Goal: Information Seeking & Learning: Check status

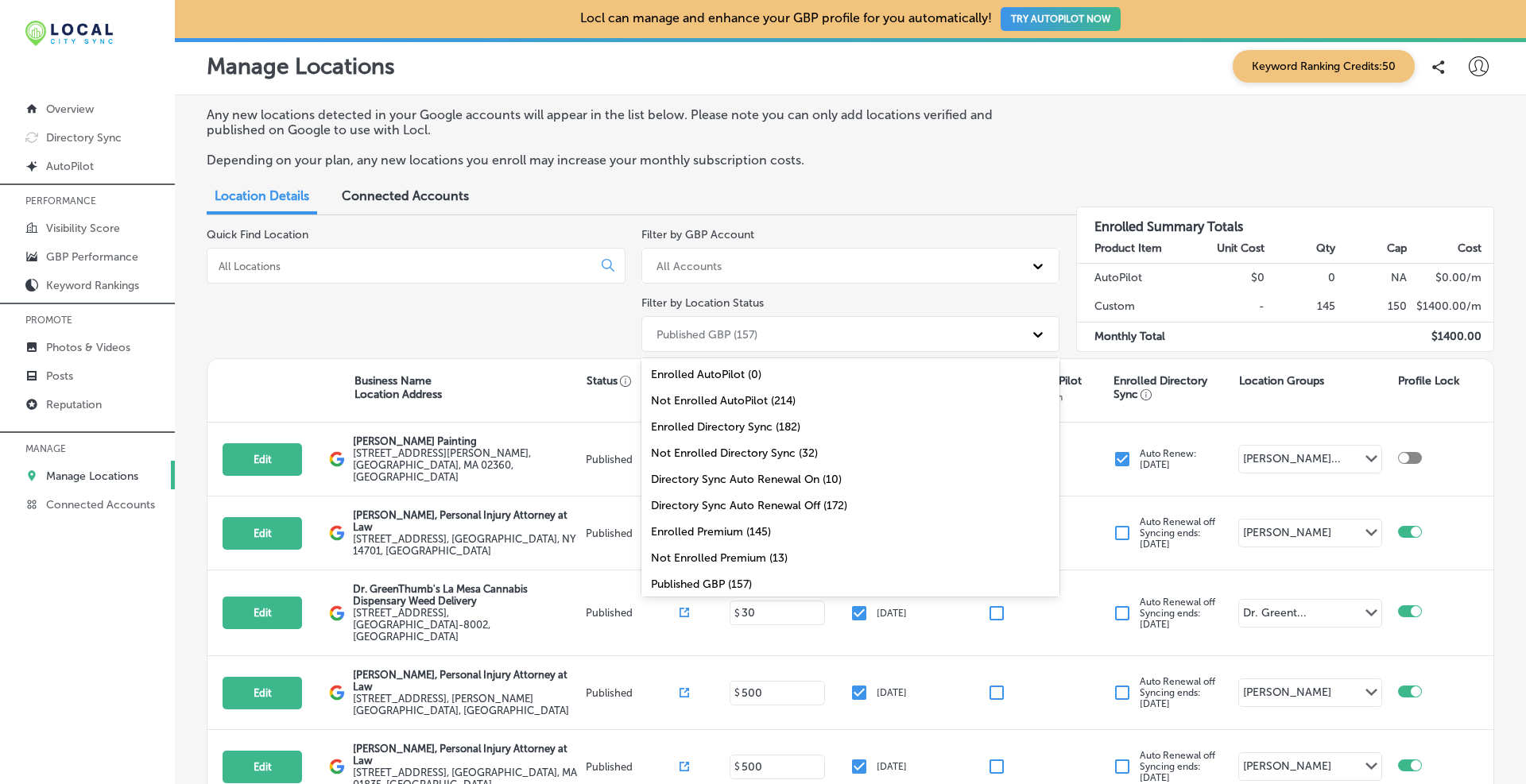
click at [743, 325] on div "Published GBP (157)" at bounding box center [836, 334] width 376 height 27
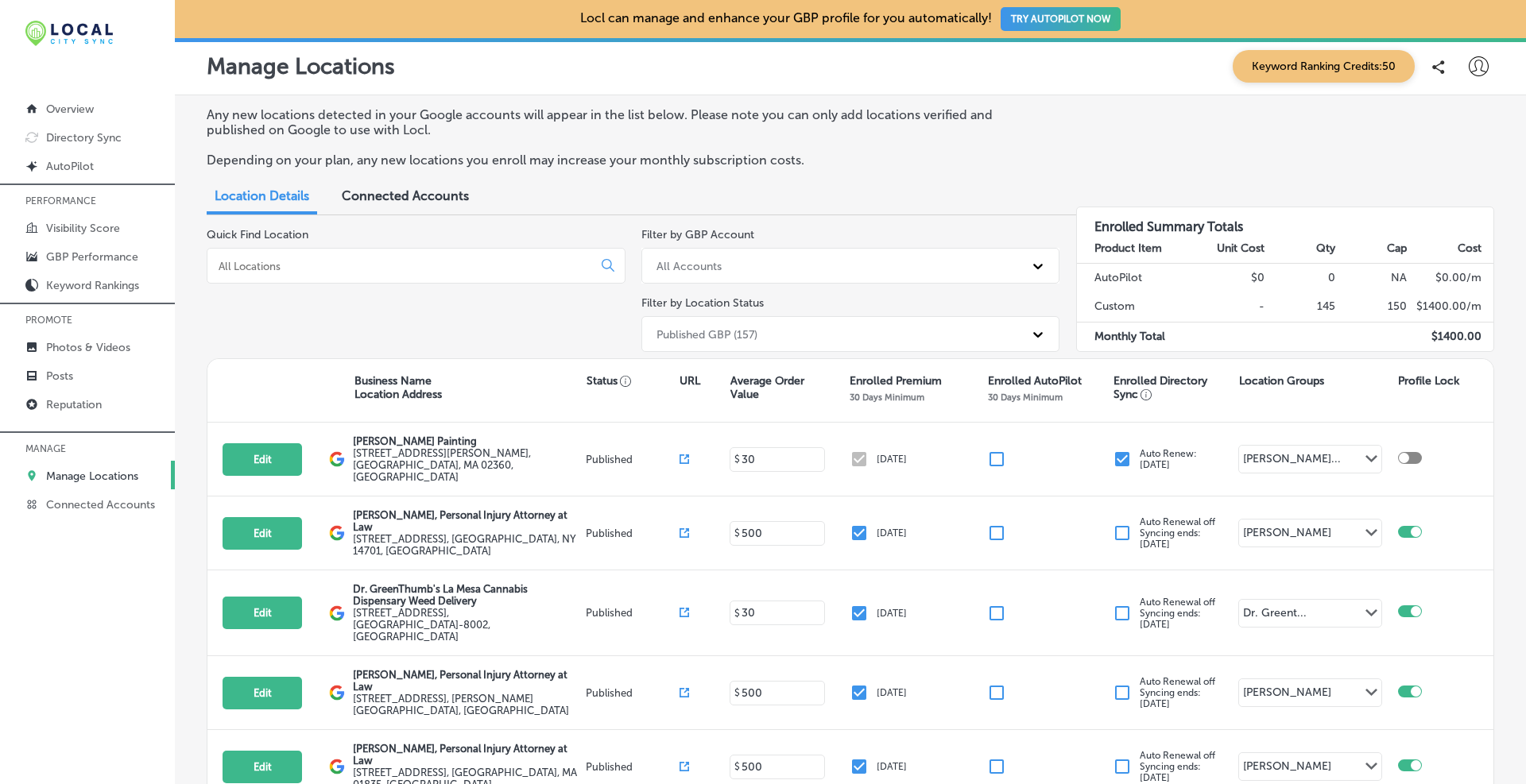
click at [232, 271] on input at bounding box center [403, 266] width 372 height 14
click at [68, 253] on p "GBP Performance" at bounding box center [92, 257] width 93 height 14
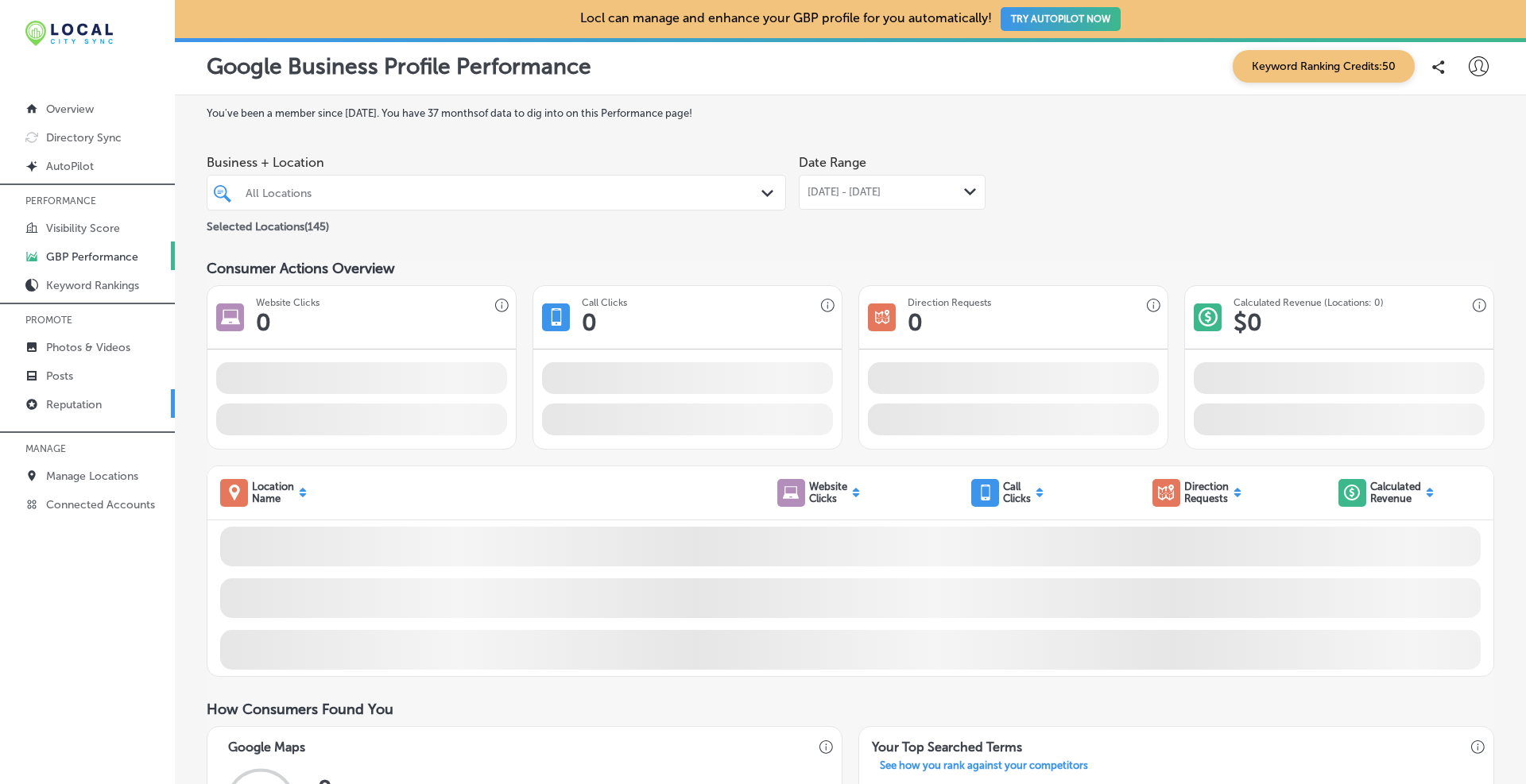
click at [76, 404] on p "Reputation" at bounding box center [73, 404] width 56 height 14
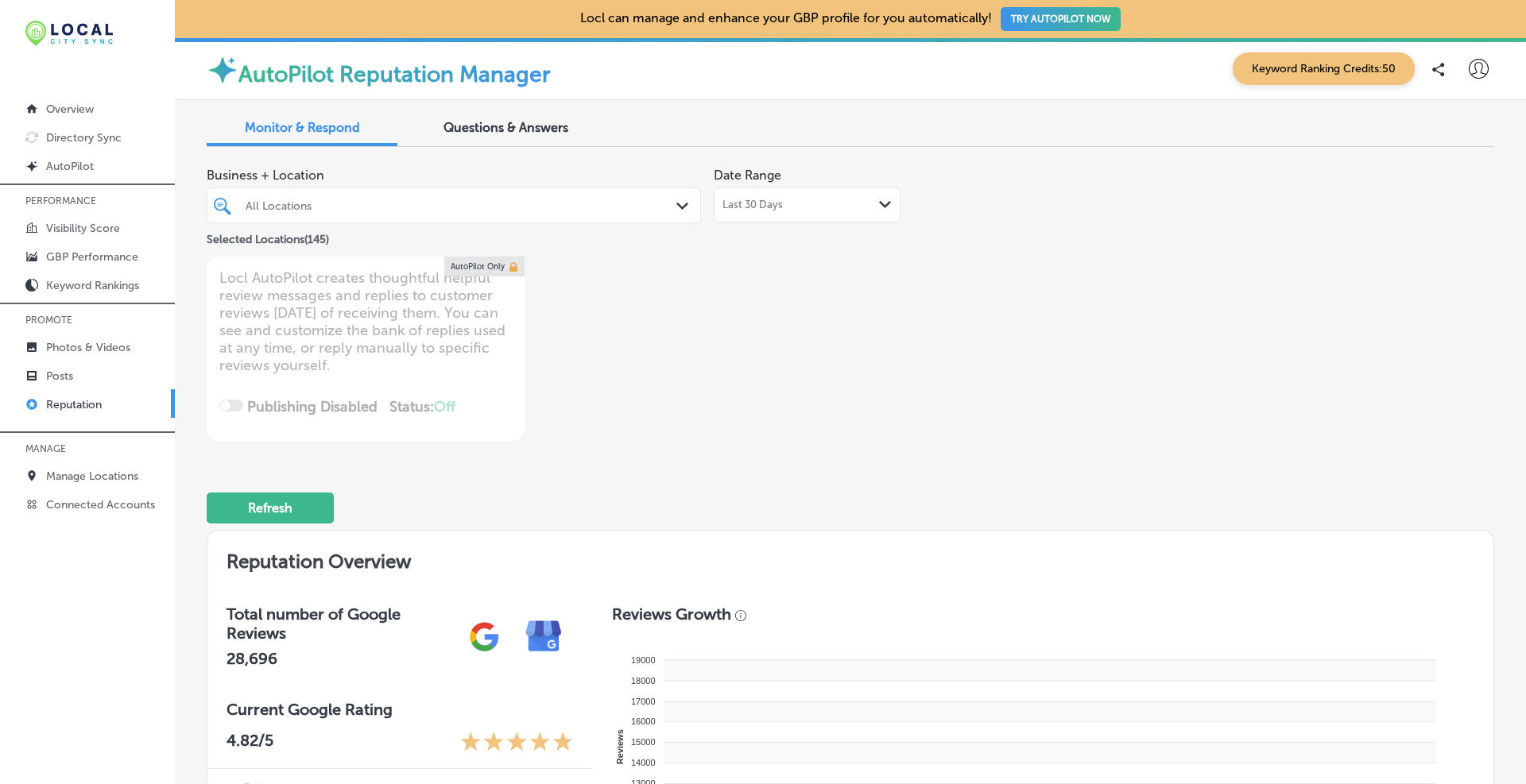
click at [373, 201] on div "All Locations" at bounding box center [461, 205] width 432 height 14
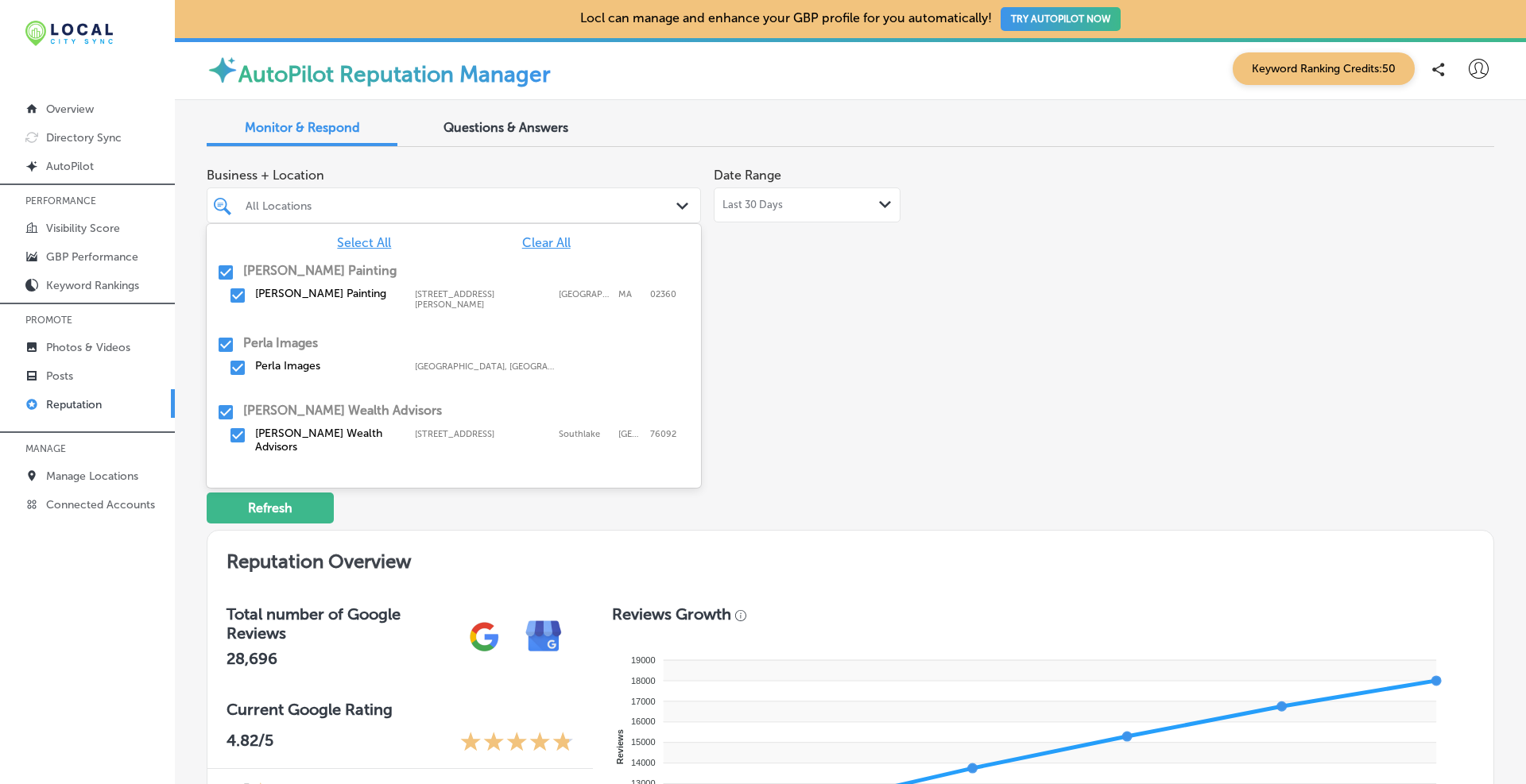
click at [550, 241] on span "Clear All" at bounding box center [546, 242] width 48 height 15
click at [224, 270] on input "checkbox" at bounding box center [226, 273] width 19 height 19
click at [835, 325] on div "Business + Location option [STREET_ADDRESS][PERSON_NAME], 0 of 13. 146 results …" at bounding box center [593, 301] width 772 height 281
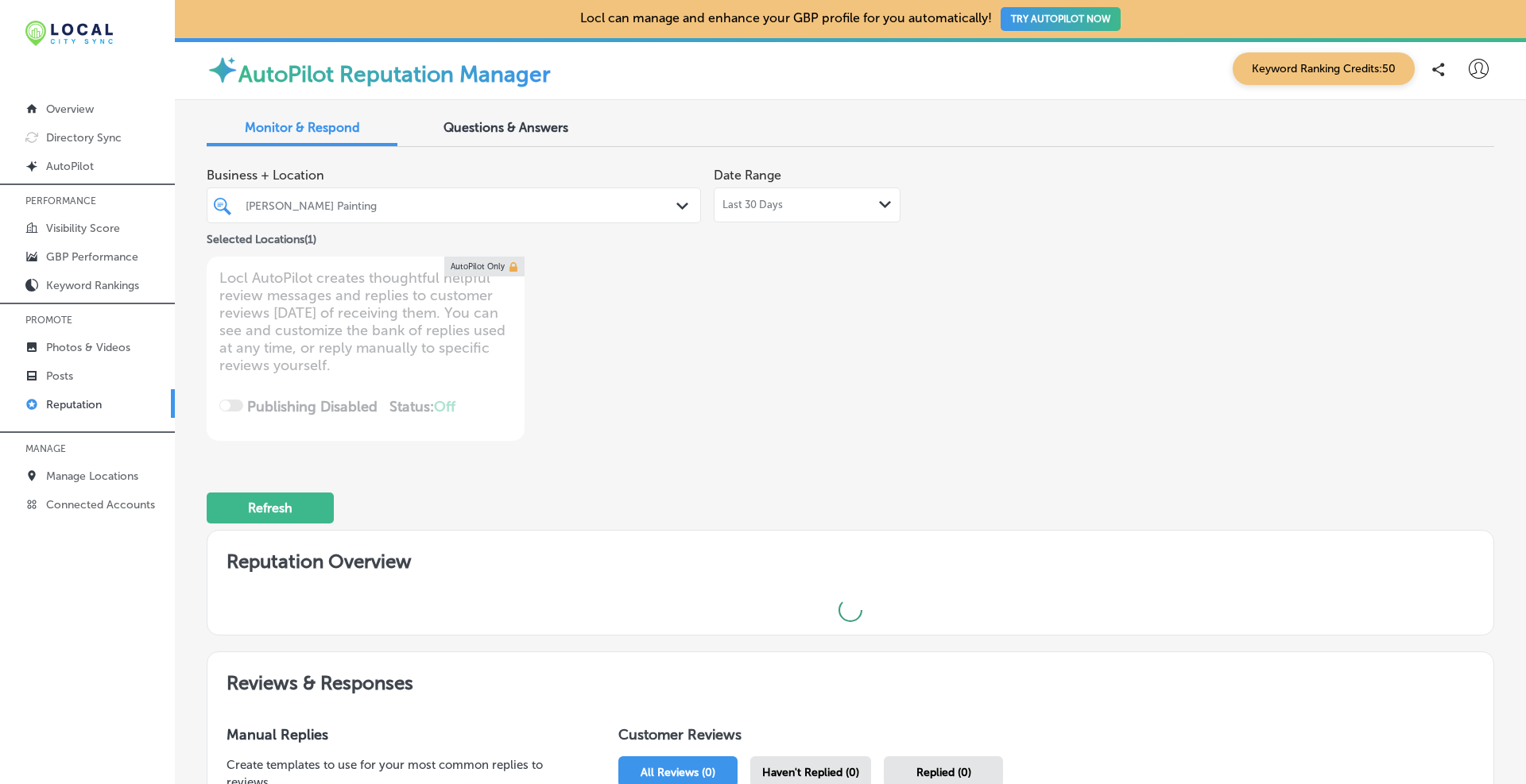
click at [771, 208] on span "Last 30 Days" at bounding box center [752, 205] width 60 height 13
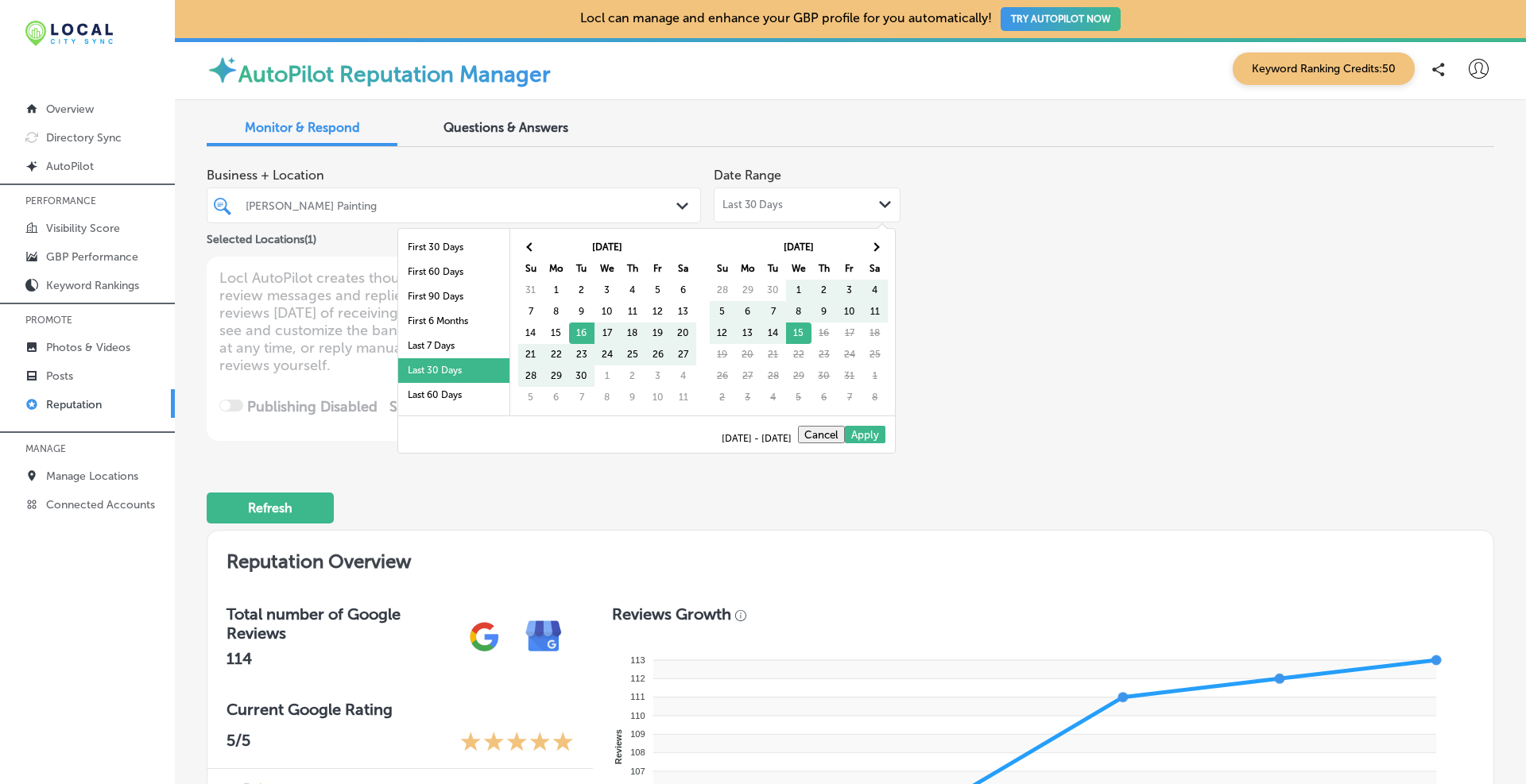
scroll to position [92, 0]
click at [442, 404] on li "Custom Range" at bounding box center [454, 401] width 111 height 25
click at [457, 398] on li "Custom Range" at bounding box center [454, 401] width 111 height 25
click at [534, 236] on th at bounding box center [531, 247] width 26 height 22
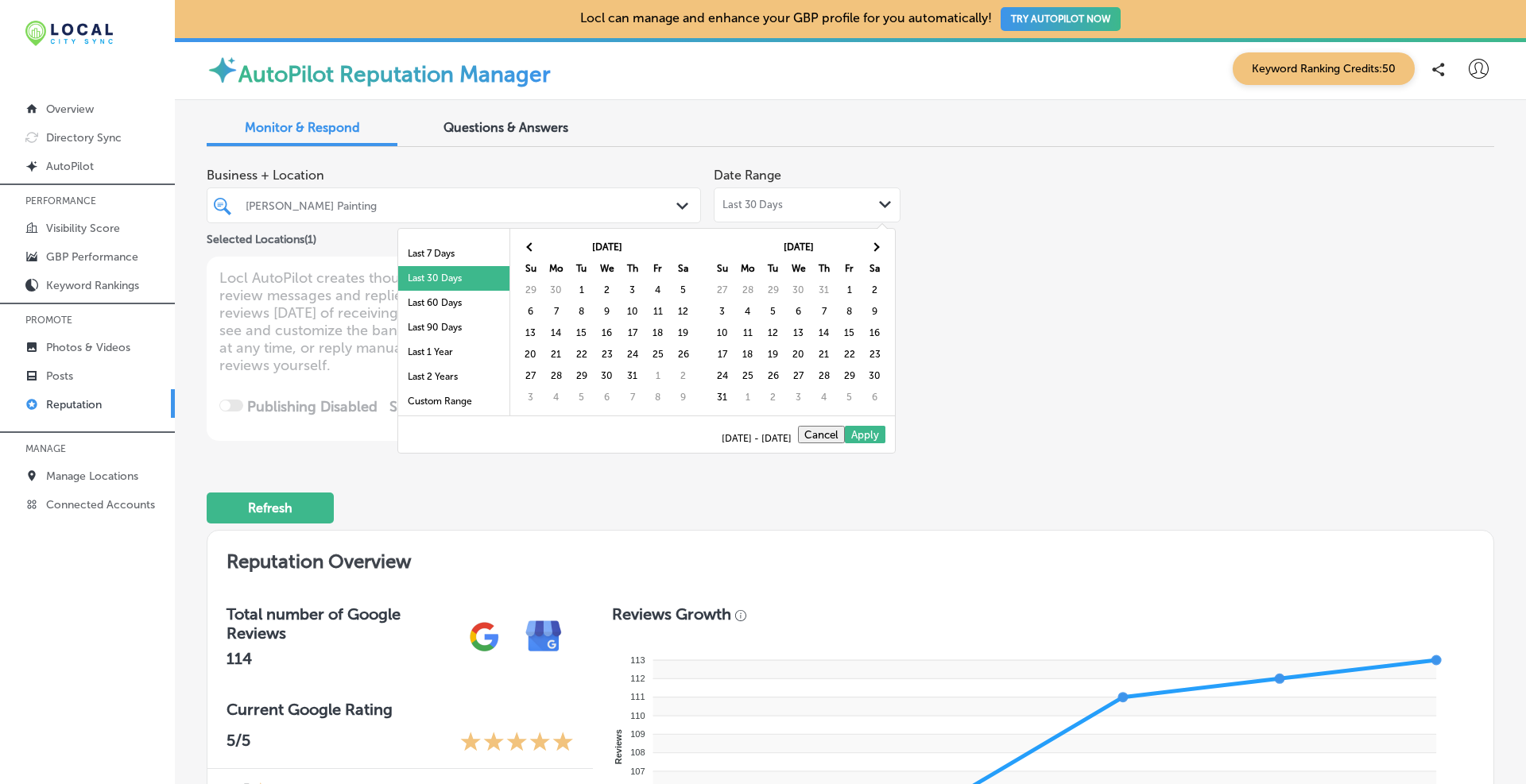
click at [534, 236] on th at bounding box center [531, 247] width 26 height 22
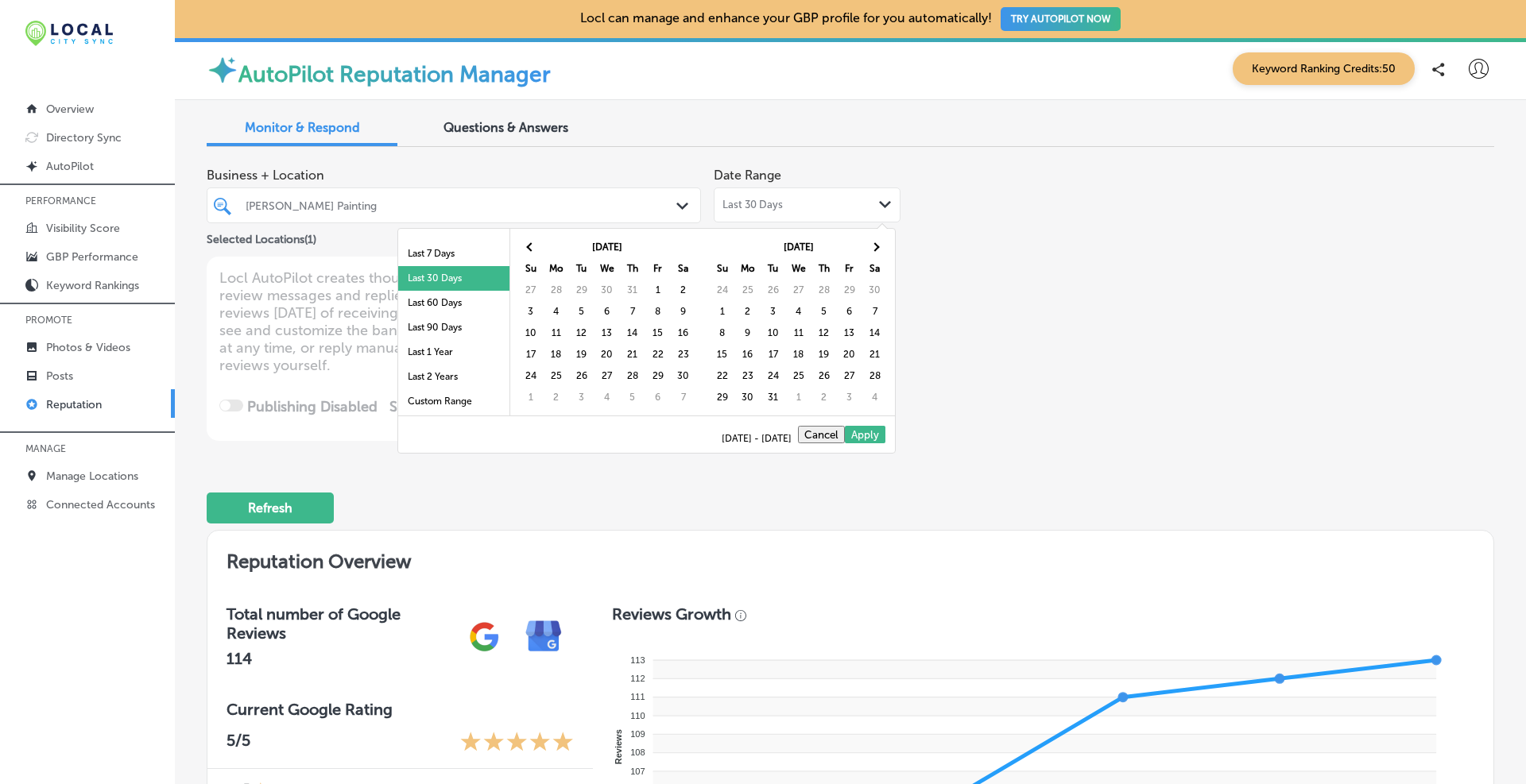
click at [534, 236] on th at bounding box center [531, 247] width 26 height 22
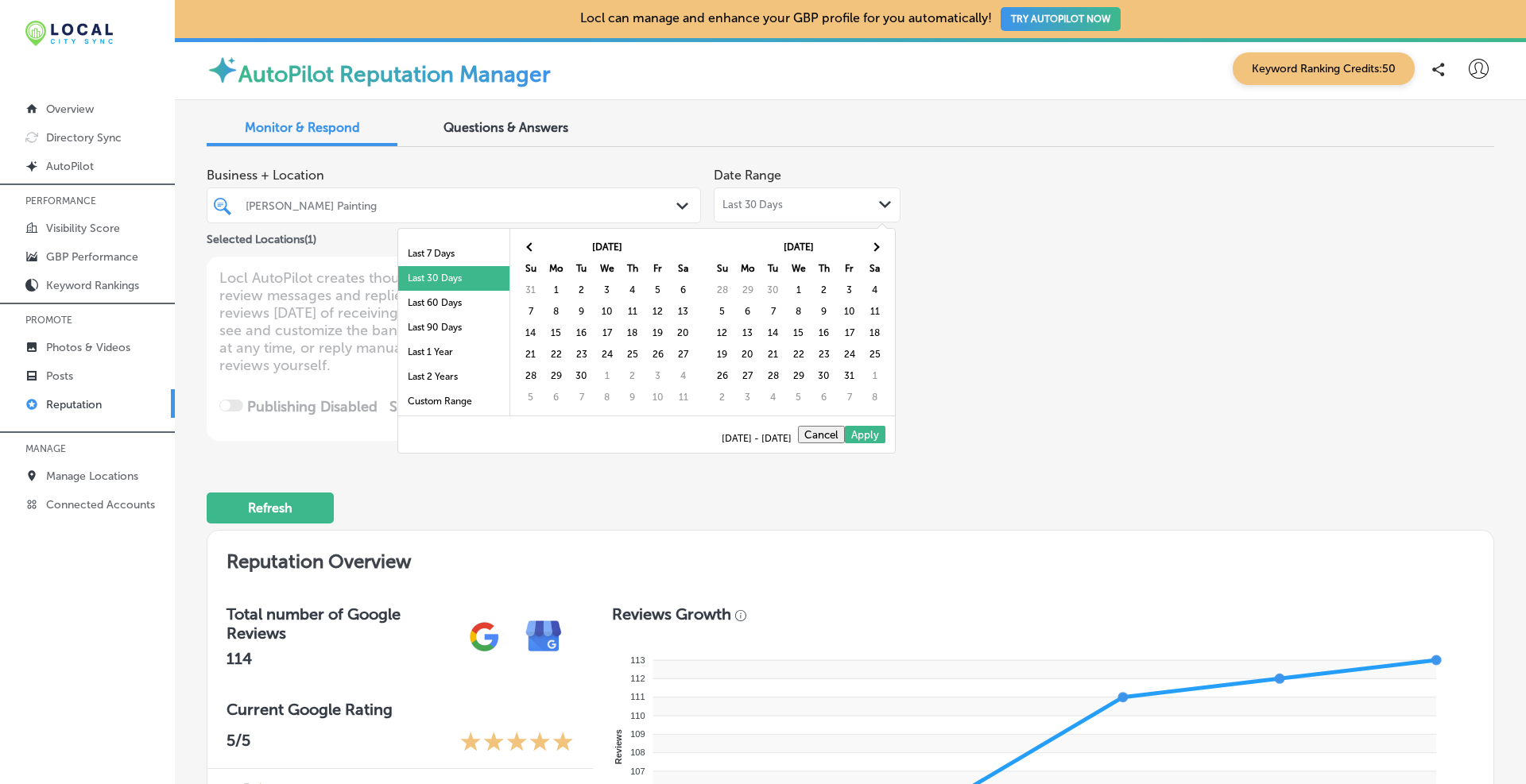
click at [534, 236] on th at bounding box center [531, 247] width 26 height 22
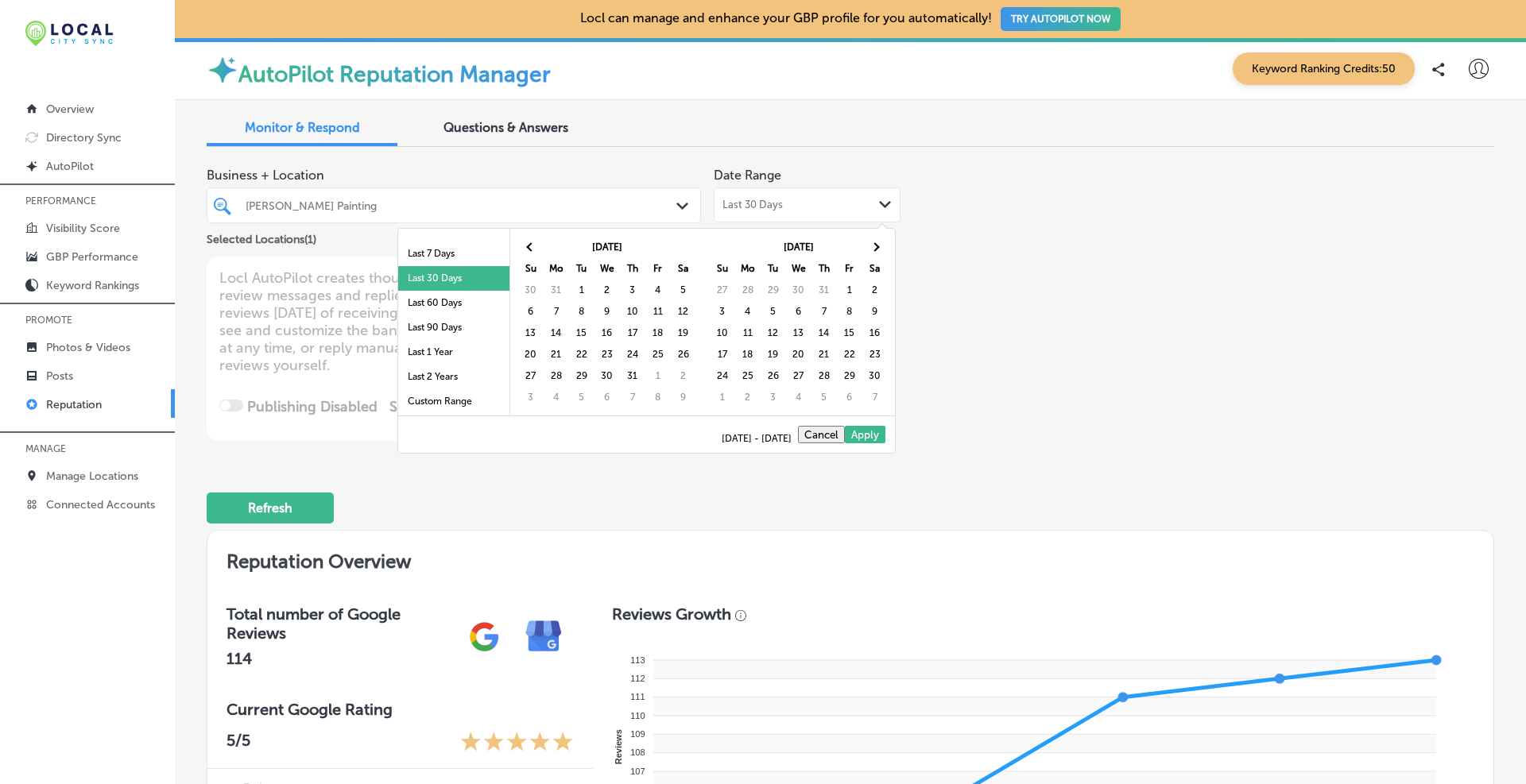
click at [534, 236] on th at bounding box center [531, 247] width 26 height 22
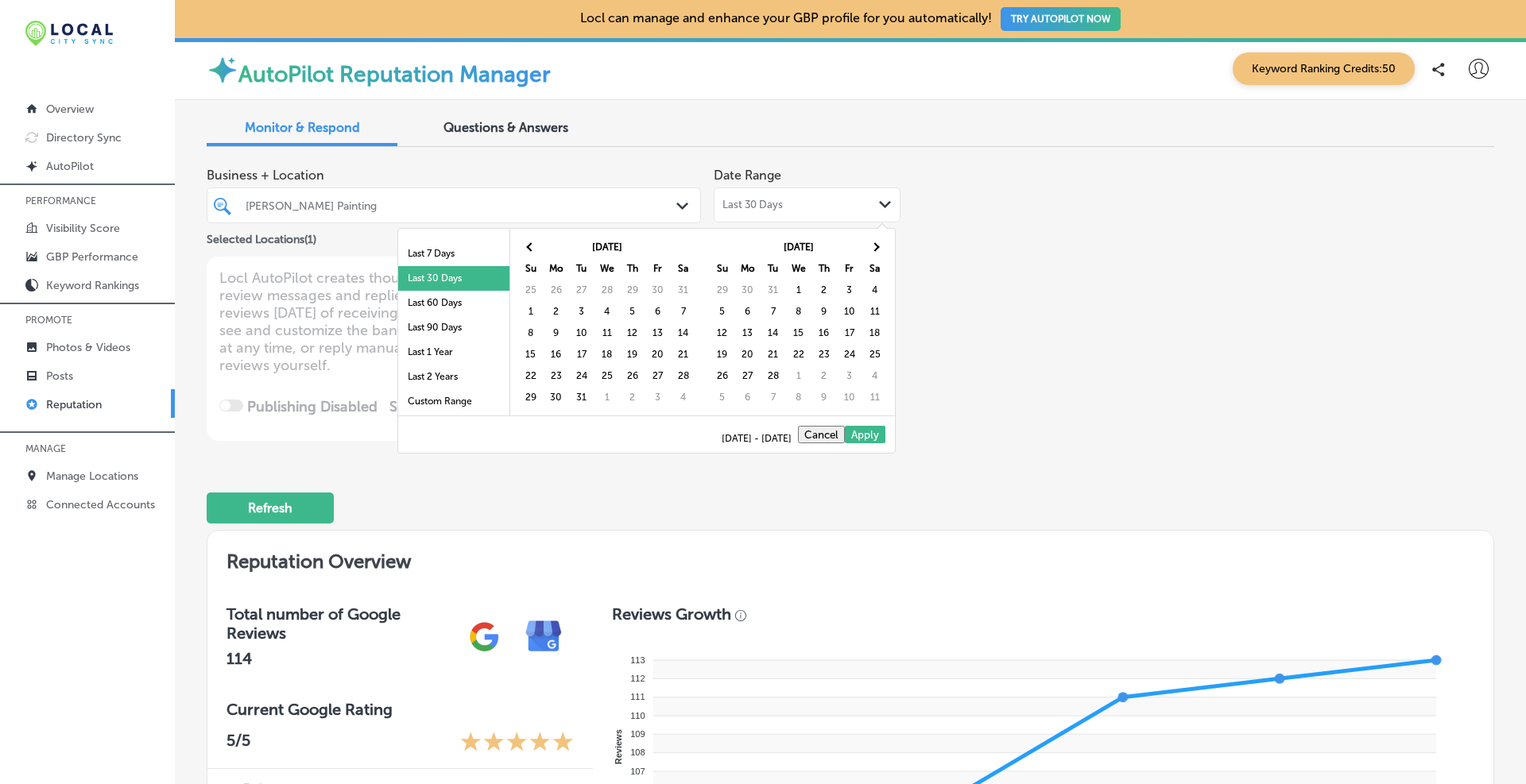
click at [534, 236] on th at bounding box center [531, 247] width 26 height 22
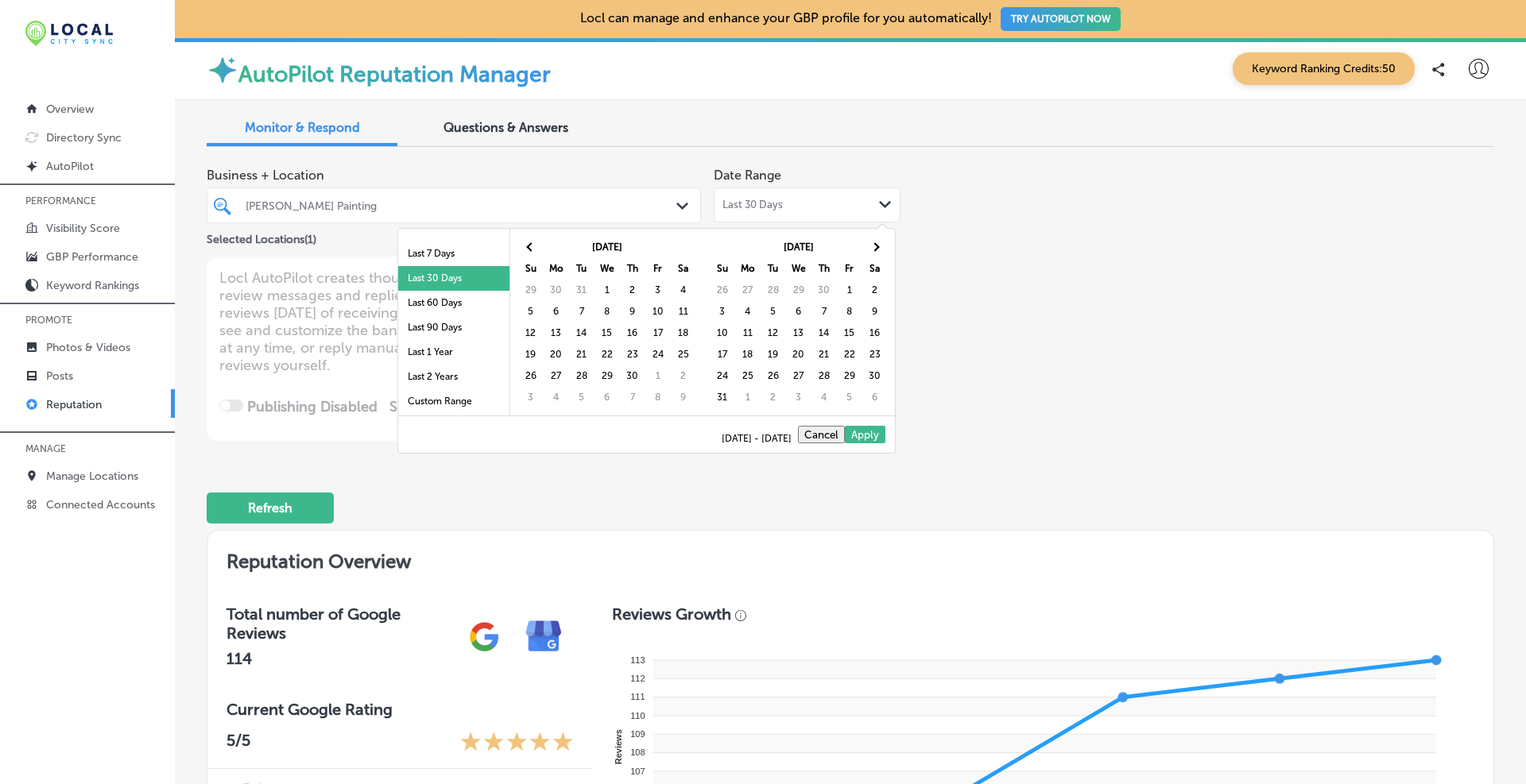
click at [534, 236] on th at bounding box center [531, 247] width 26 height 22
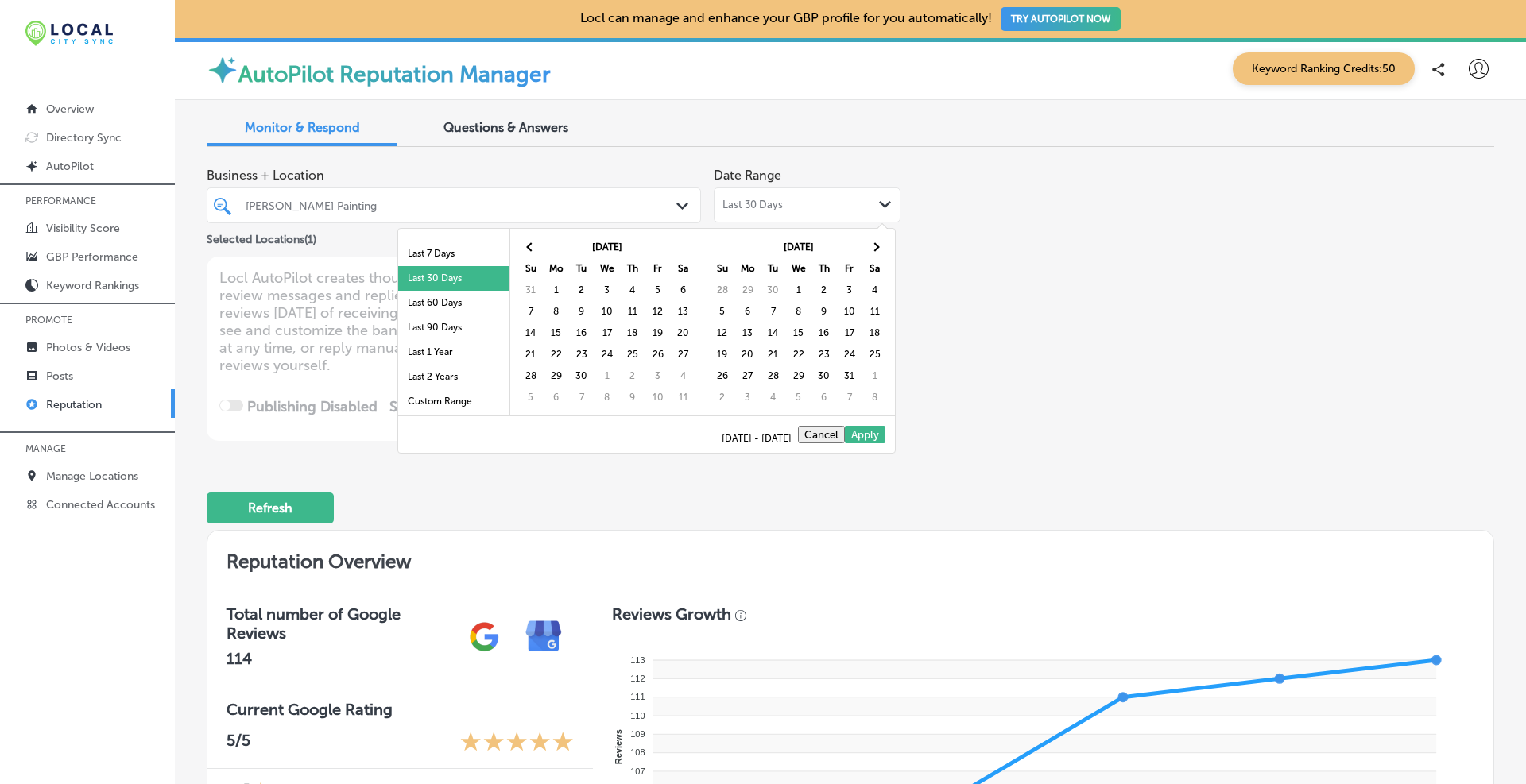
click at [534, 236] on th at bounding box center [531, 247] width 26 height 22
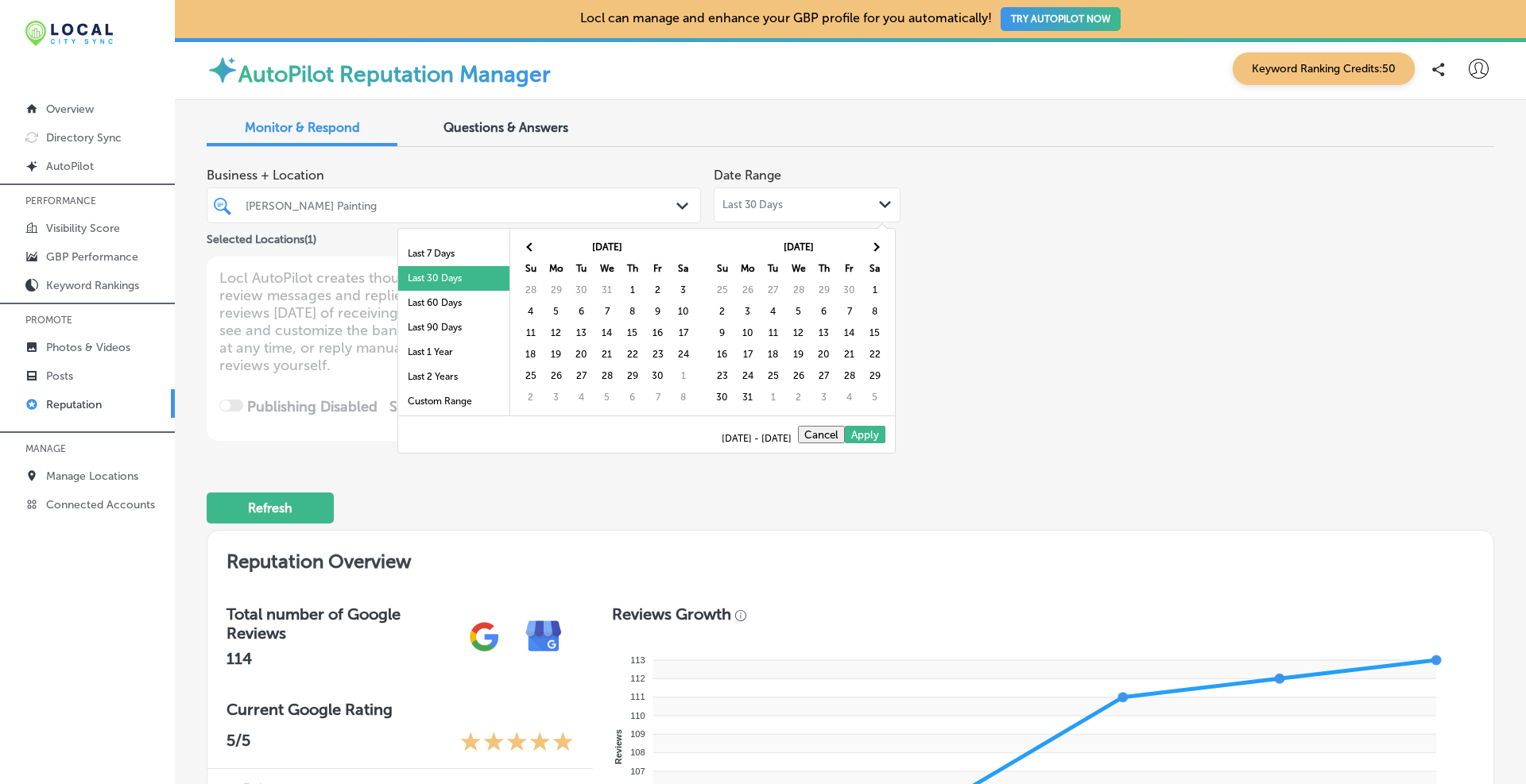
click at [534, 236] on th at bounding box center [531, 247] width 26 height 22
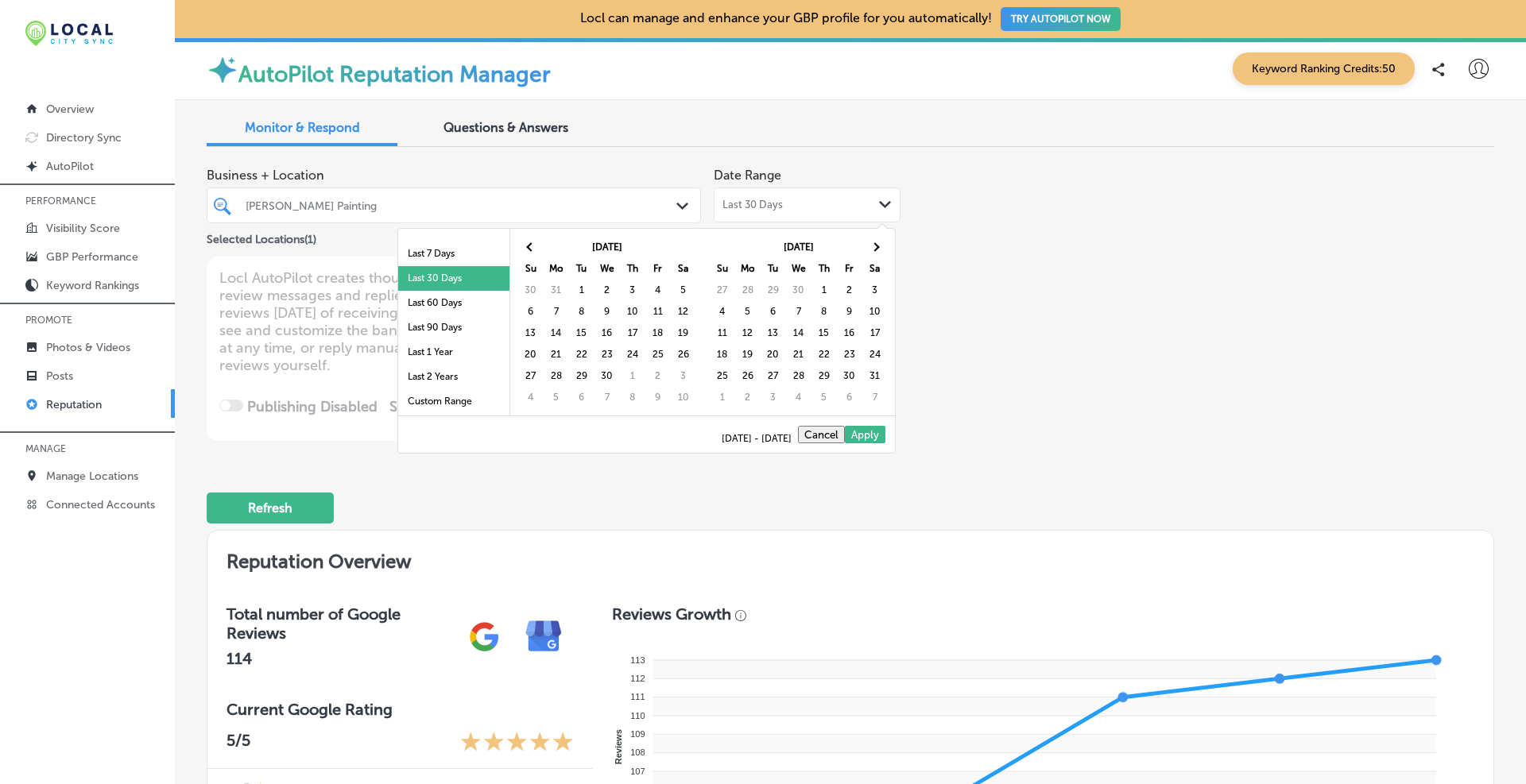
click at [534, 236] on th at bounding box center [531, 247] width 26 height 22
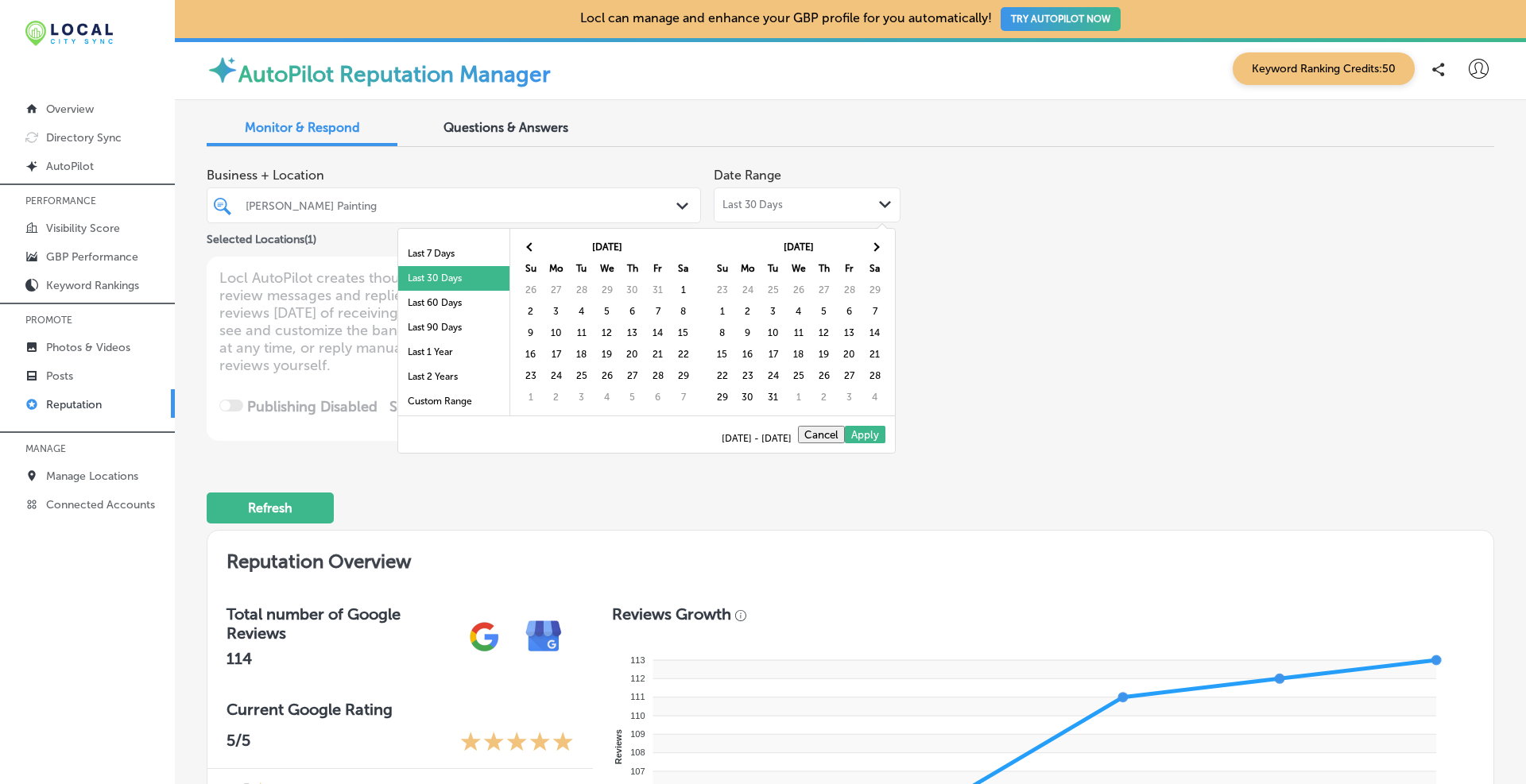
click at [534, 236] on th at bounding box center [531, 247] width 26 height 22
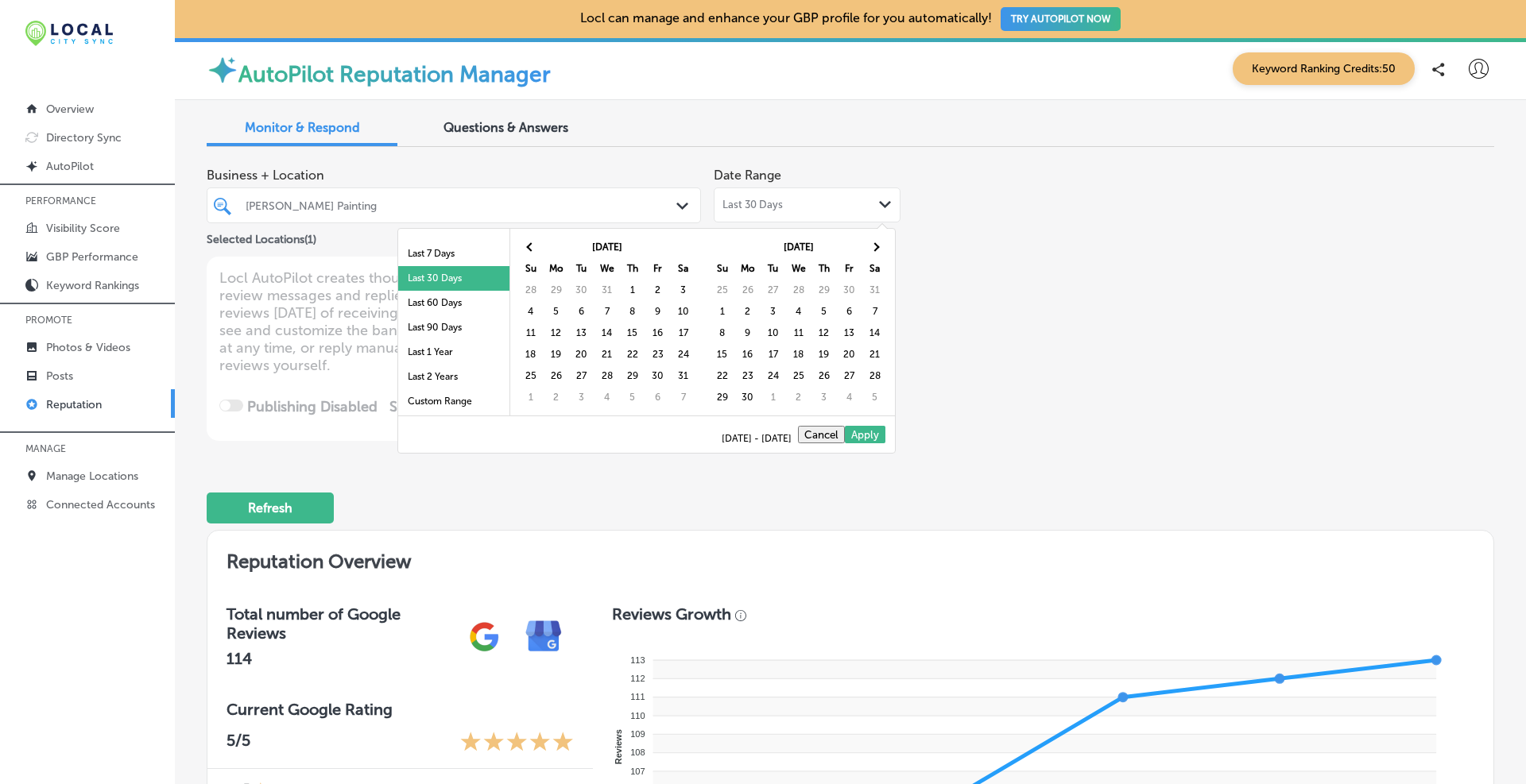
click at [534, 236] on th at bounding box center [531, 247] width 26 height 22
click at [532, 241] on th at bounding box center [531, 247] width 26 height 22
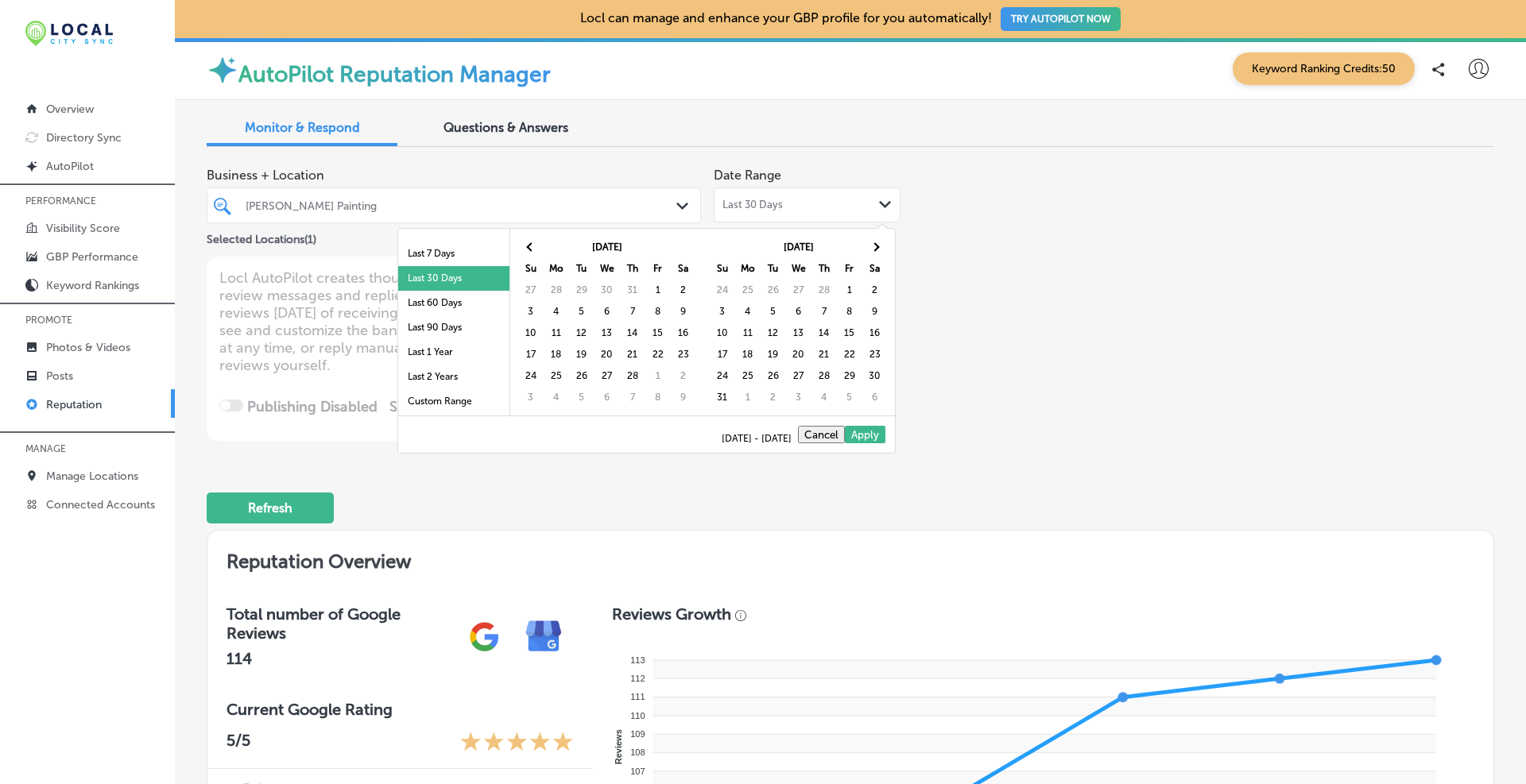
click at [532, 241] on th at bounding box center [531, 247] width 26 height 22
click at [876, 244] on span at bounding box center [874, 246] width 9 height 9
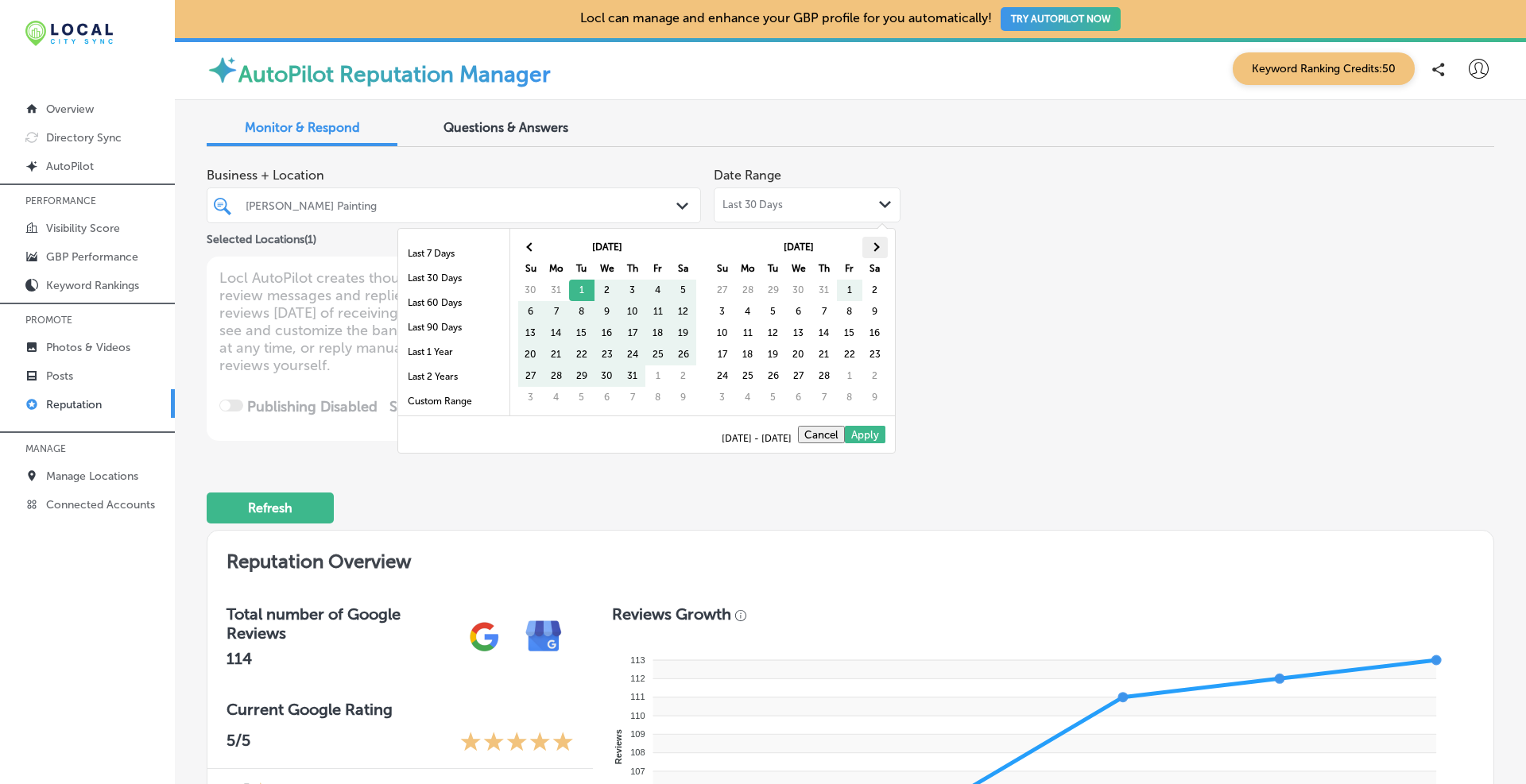
click at [874, 242] on th at bounding box center [875, 247] width 26 height 22
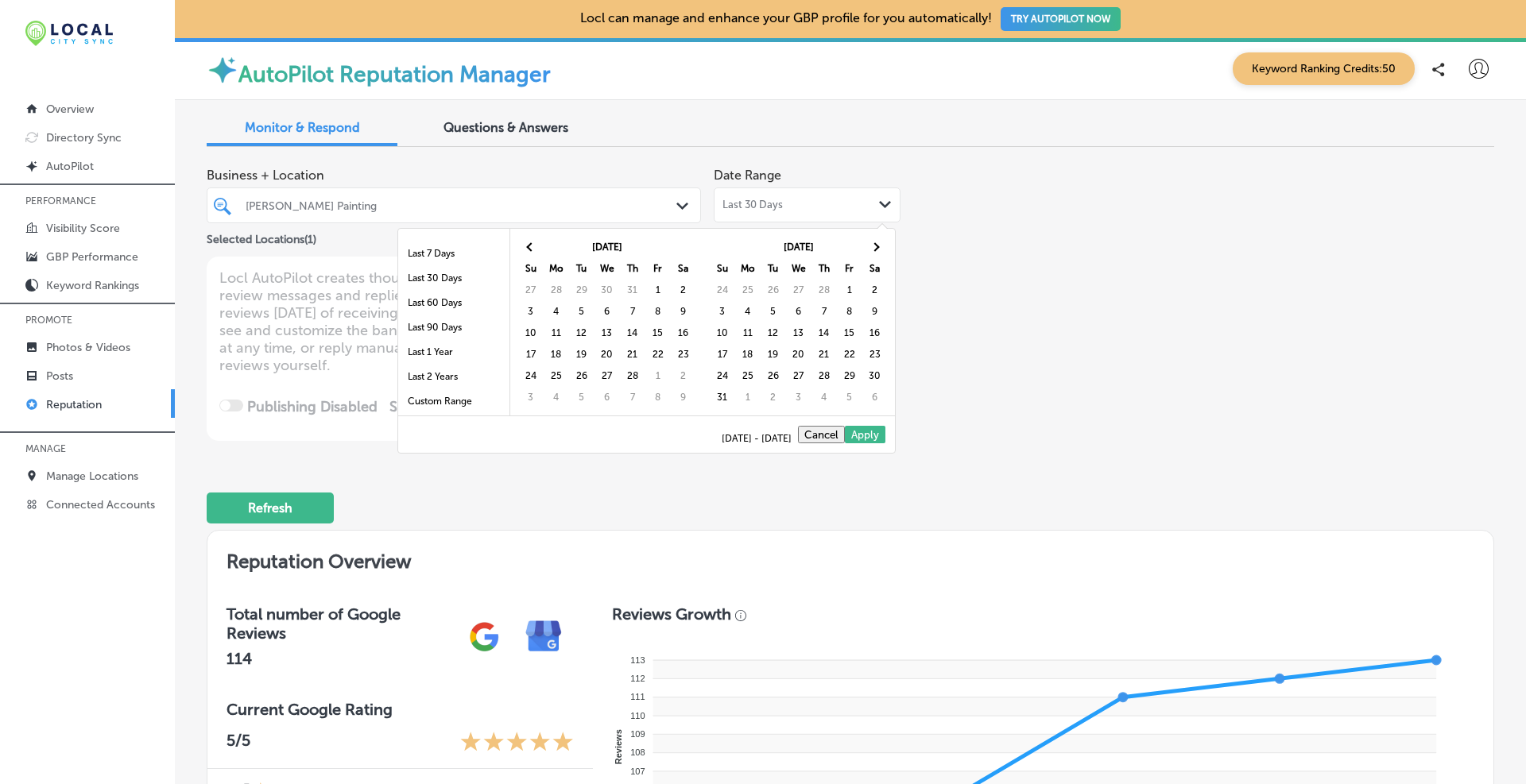
click at [874, 242] on th at bounding box center [875, 247] width 26 height 22
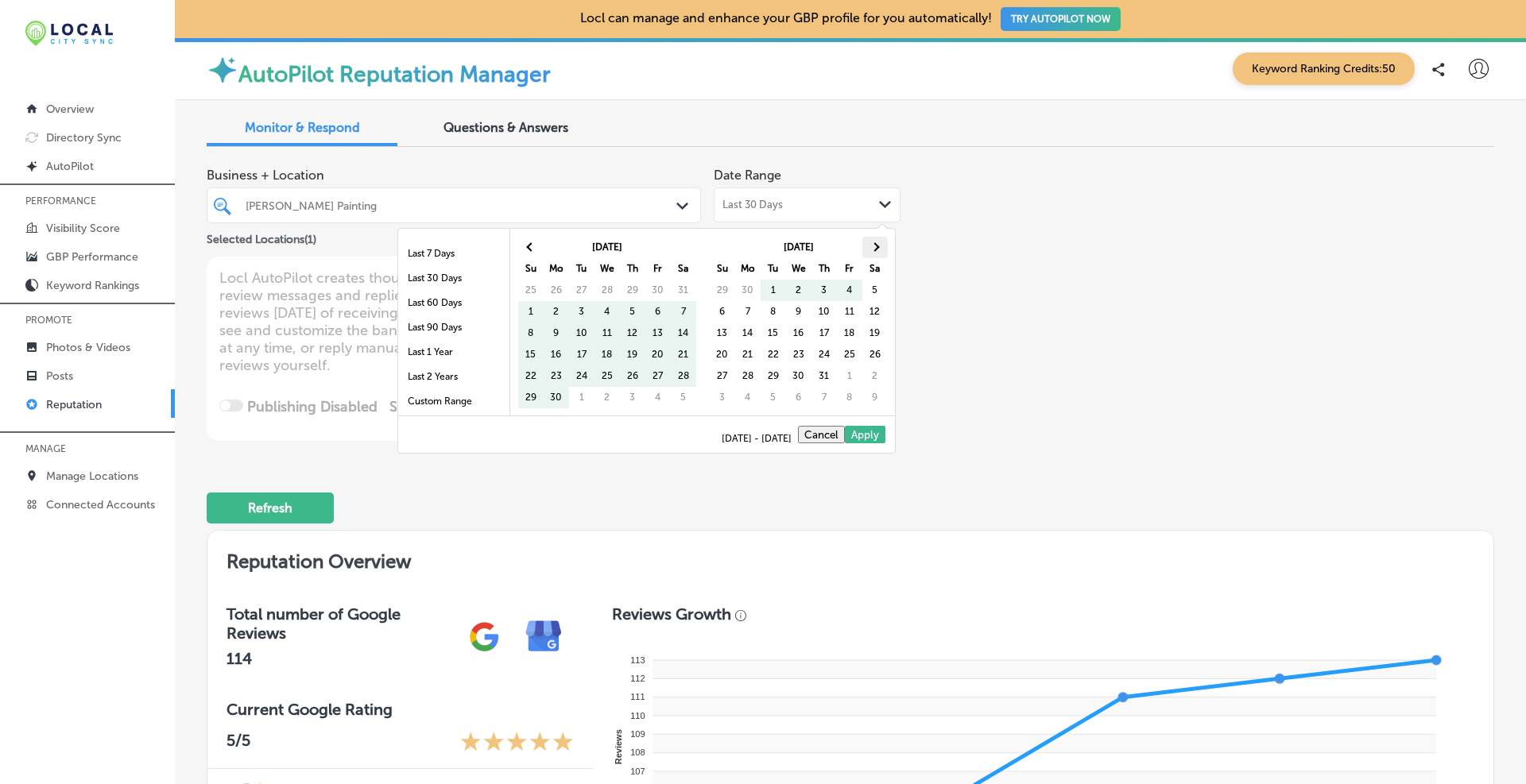
click at [874, 250] on span at bounding box center [874, 246] width 9 height 9
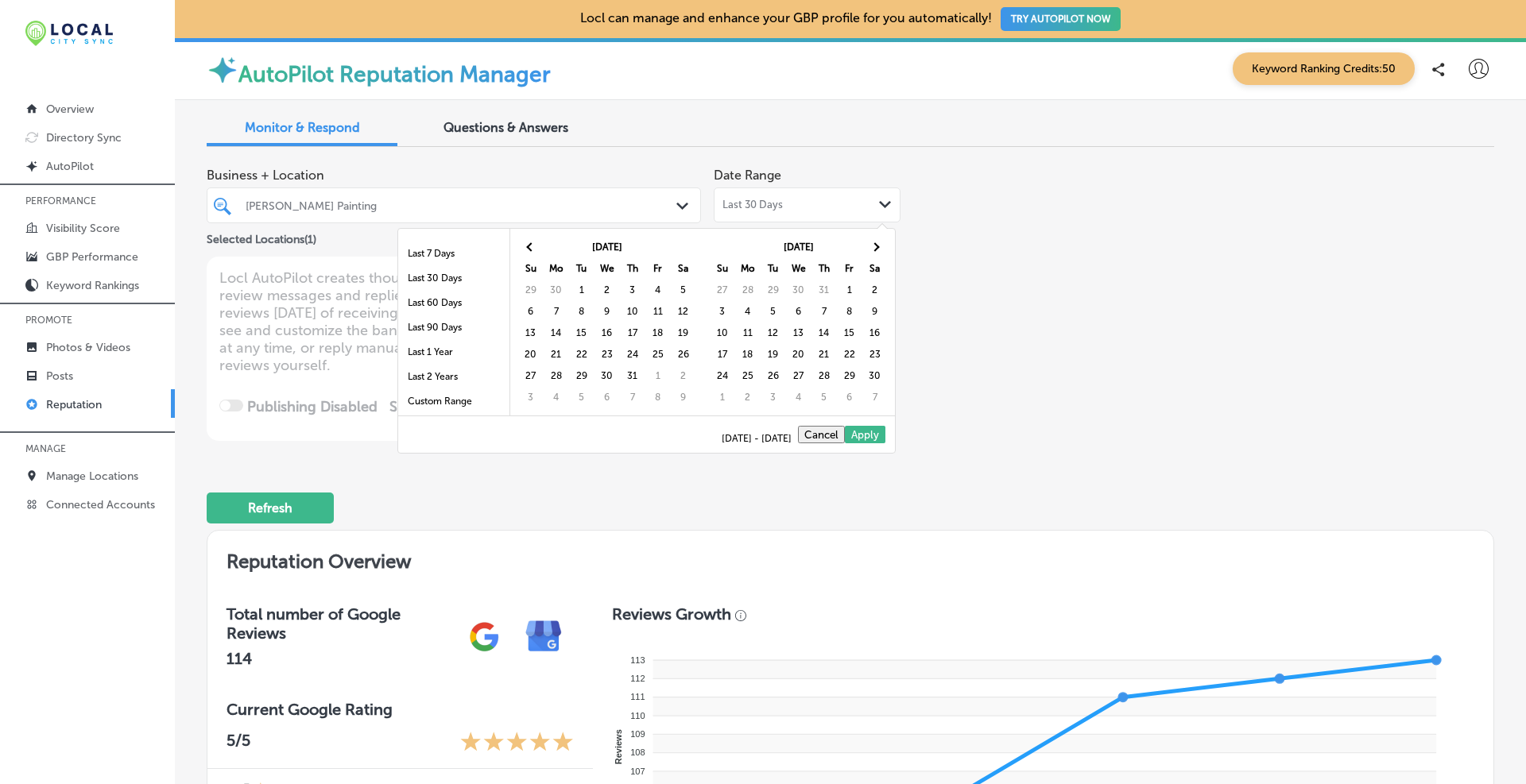
click at [874, 250] on span at bounding box center [874, 246] width 9 height 9
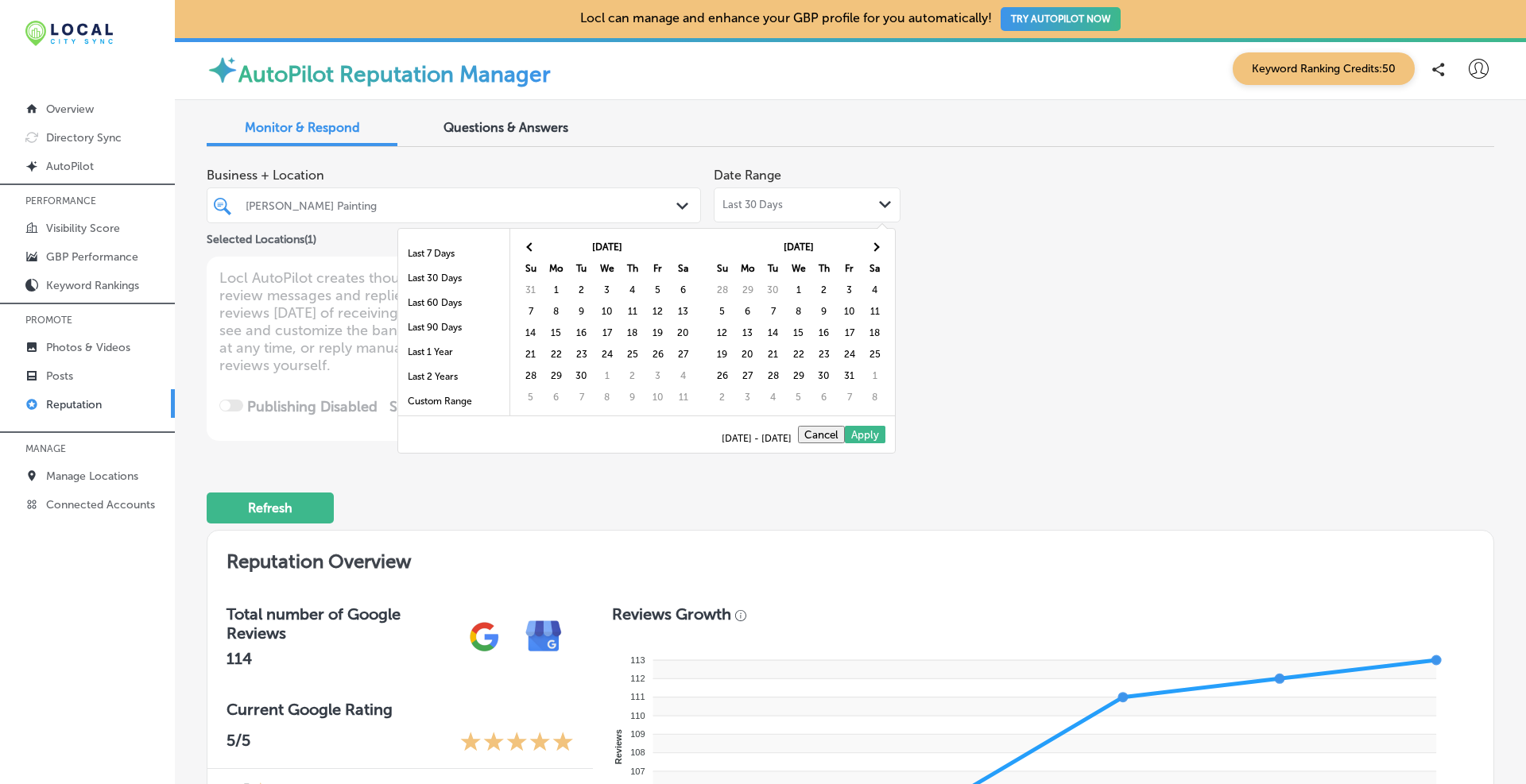
click at [874, 250] on span at bounding box center [874, 246] width 9 height 9
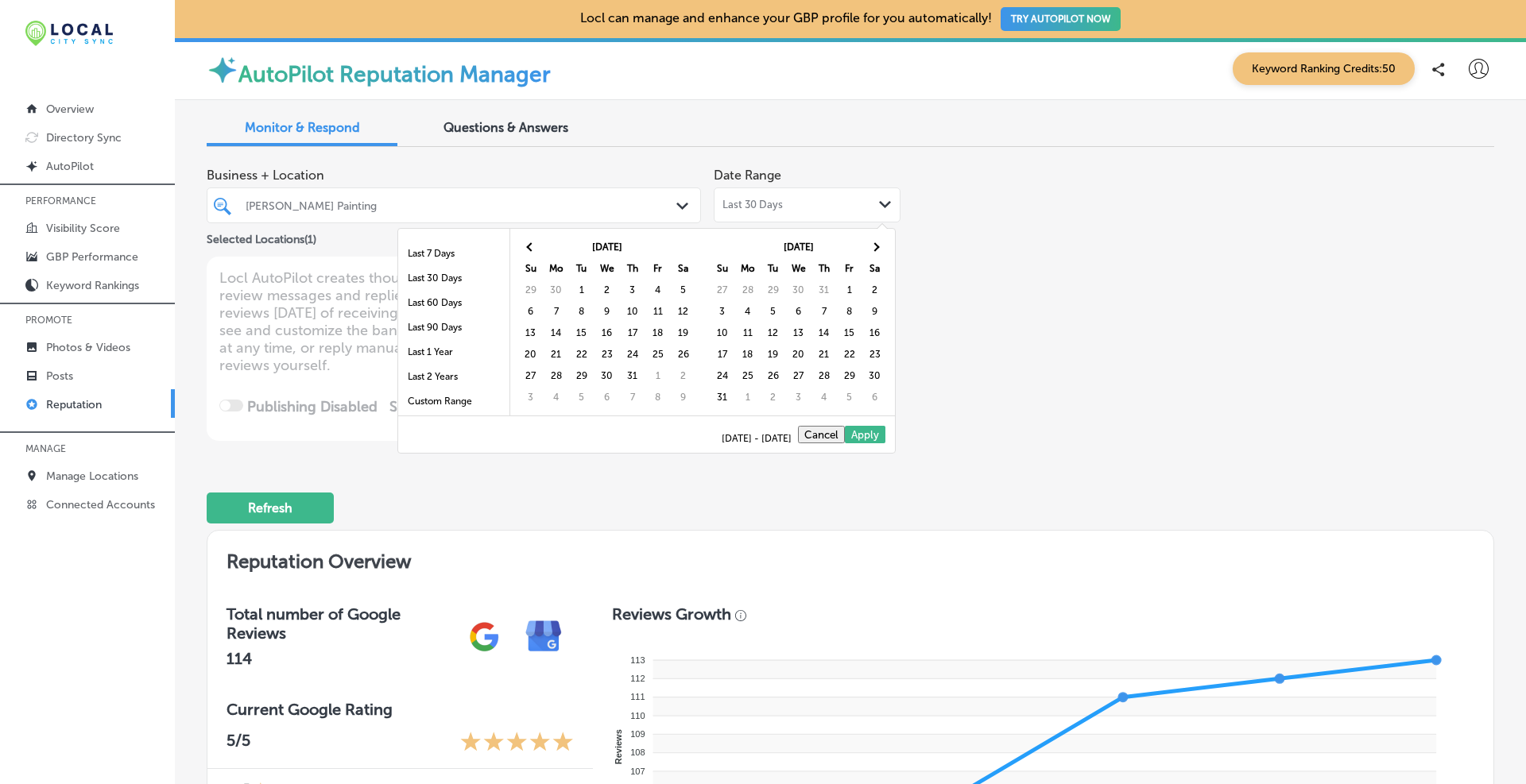
click at [874, 250] on span at bounding box center [874, 246] width 9 height 9
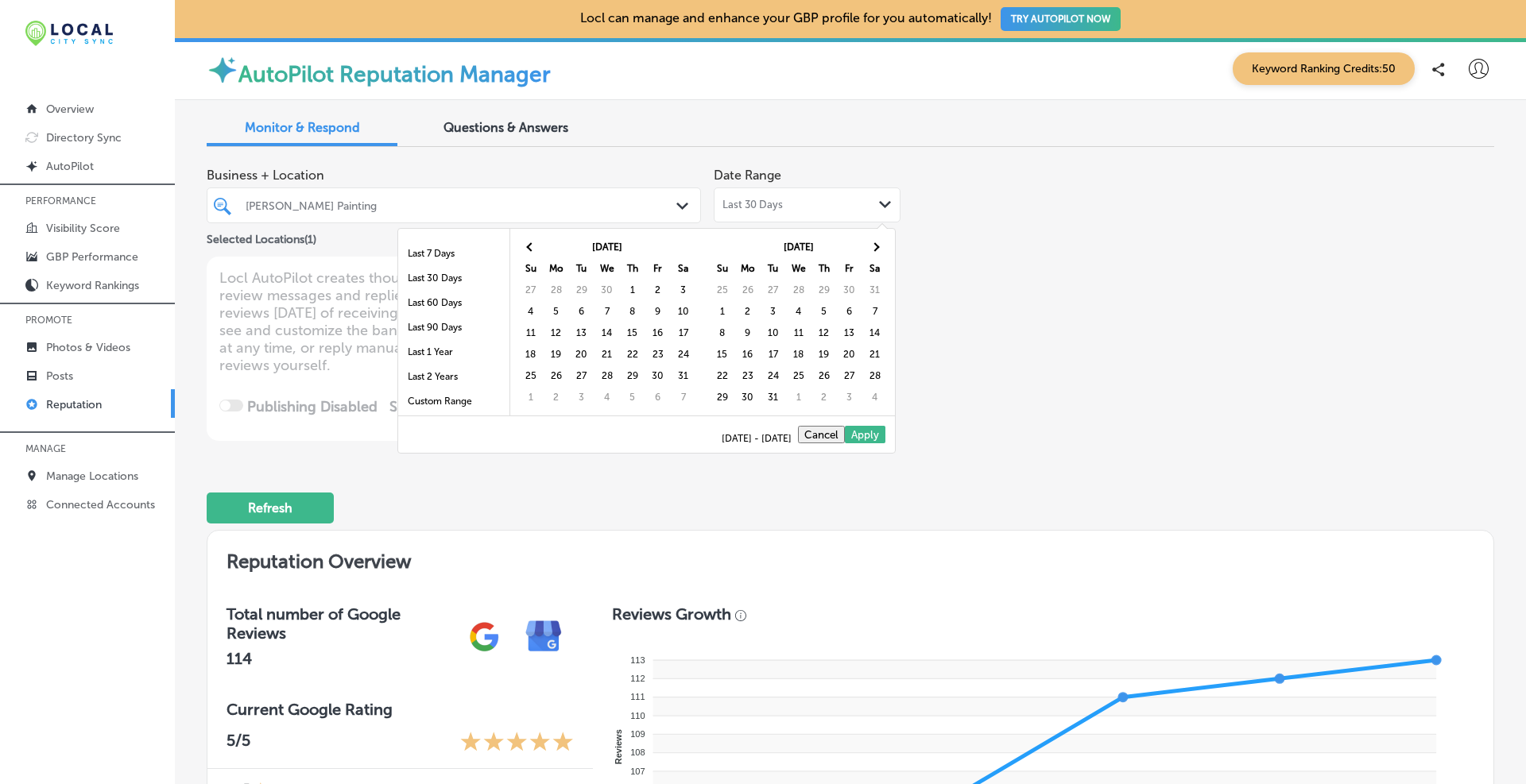
click at [874, 250] on span at bounding box center [874, 246] width 9 height 9
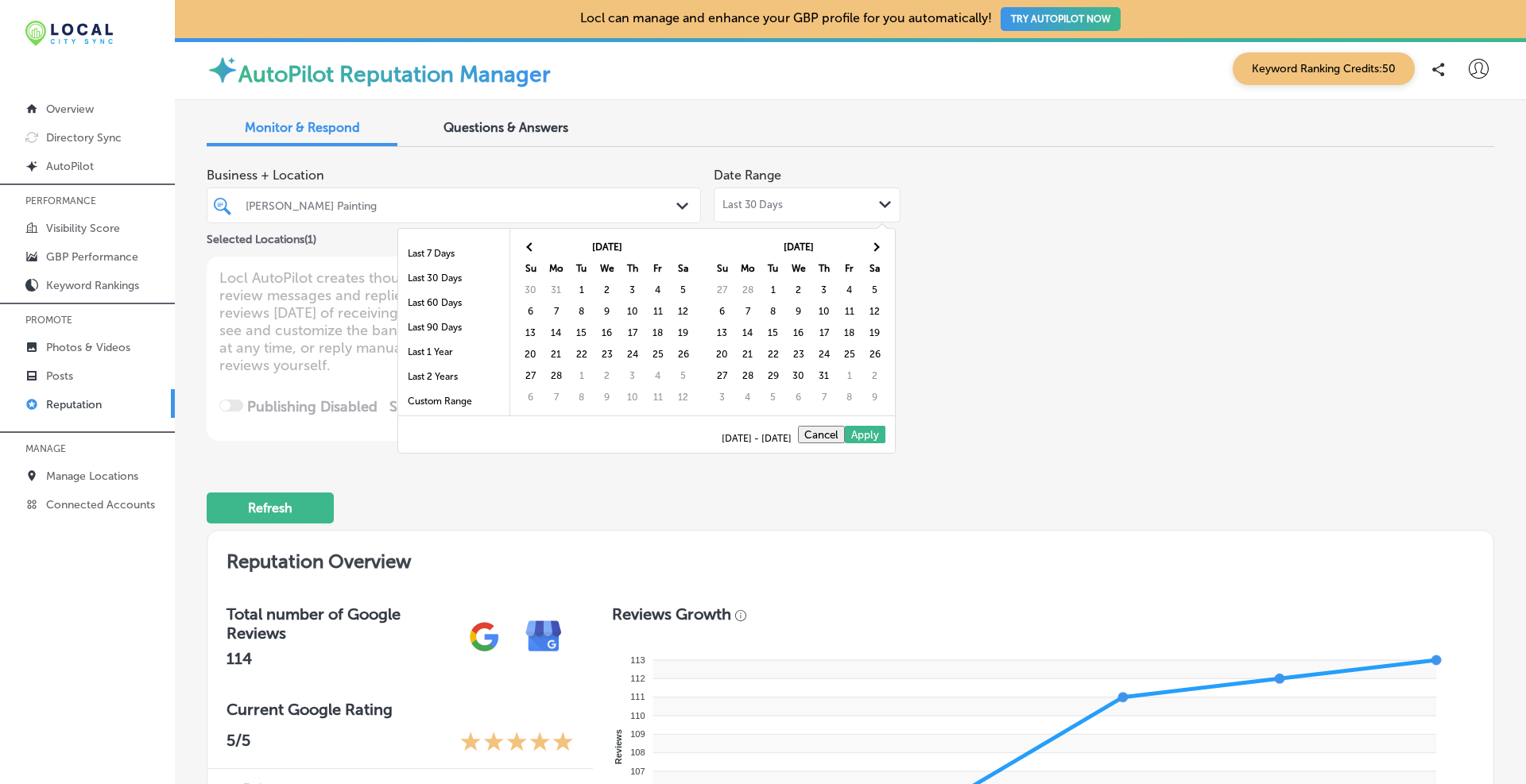
click at [874, 250] on span at bounding box center [874, 246] width 9 height 9
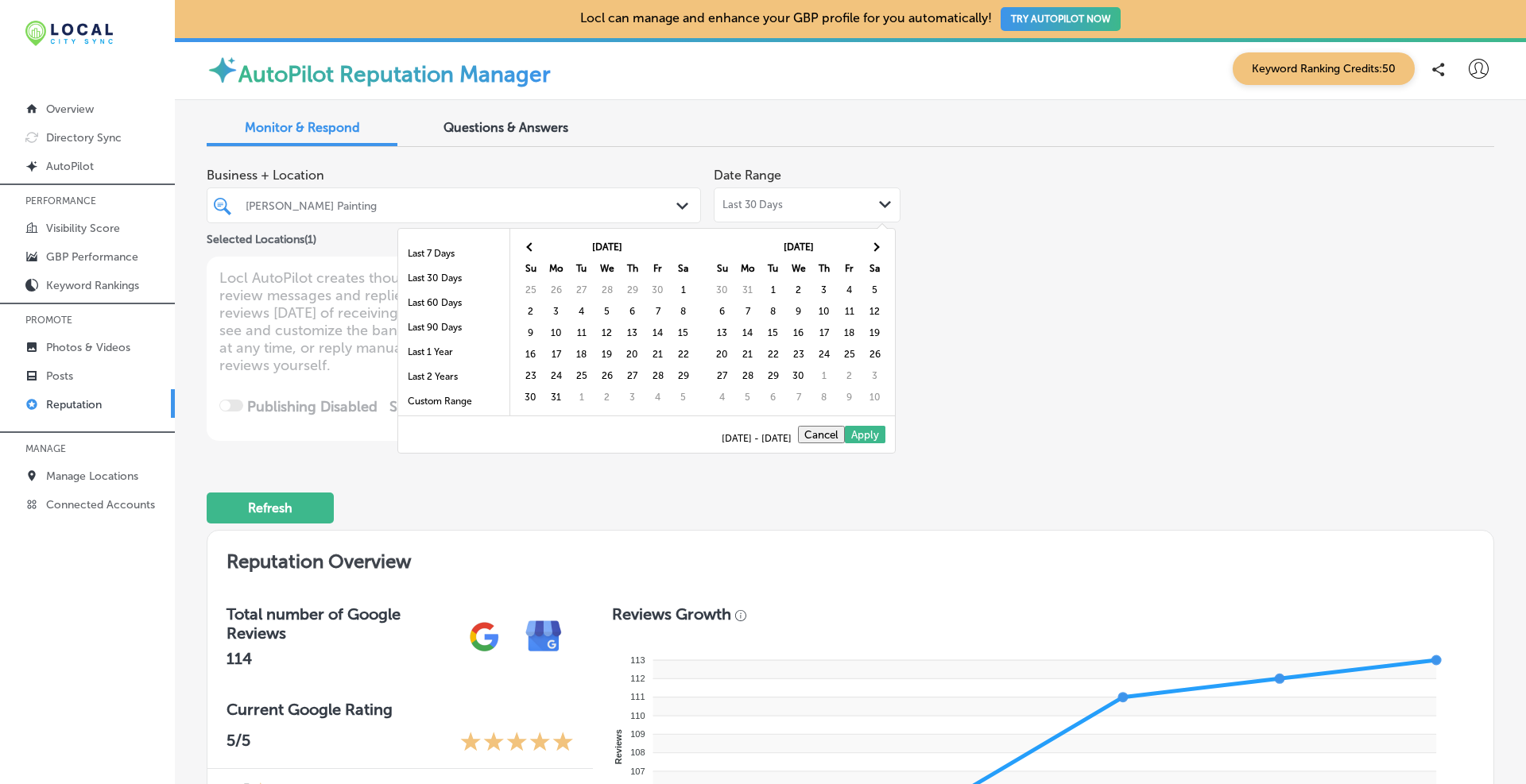
click at [874, 250] on span at bounding box center [874, 246] width 9 height 9
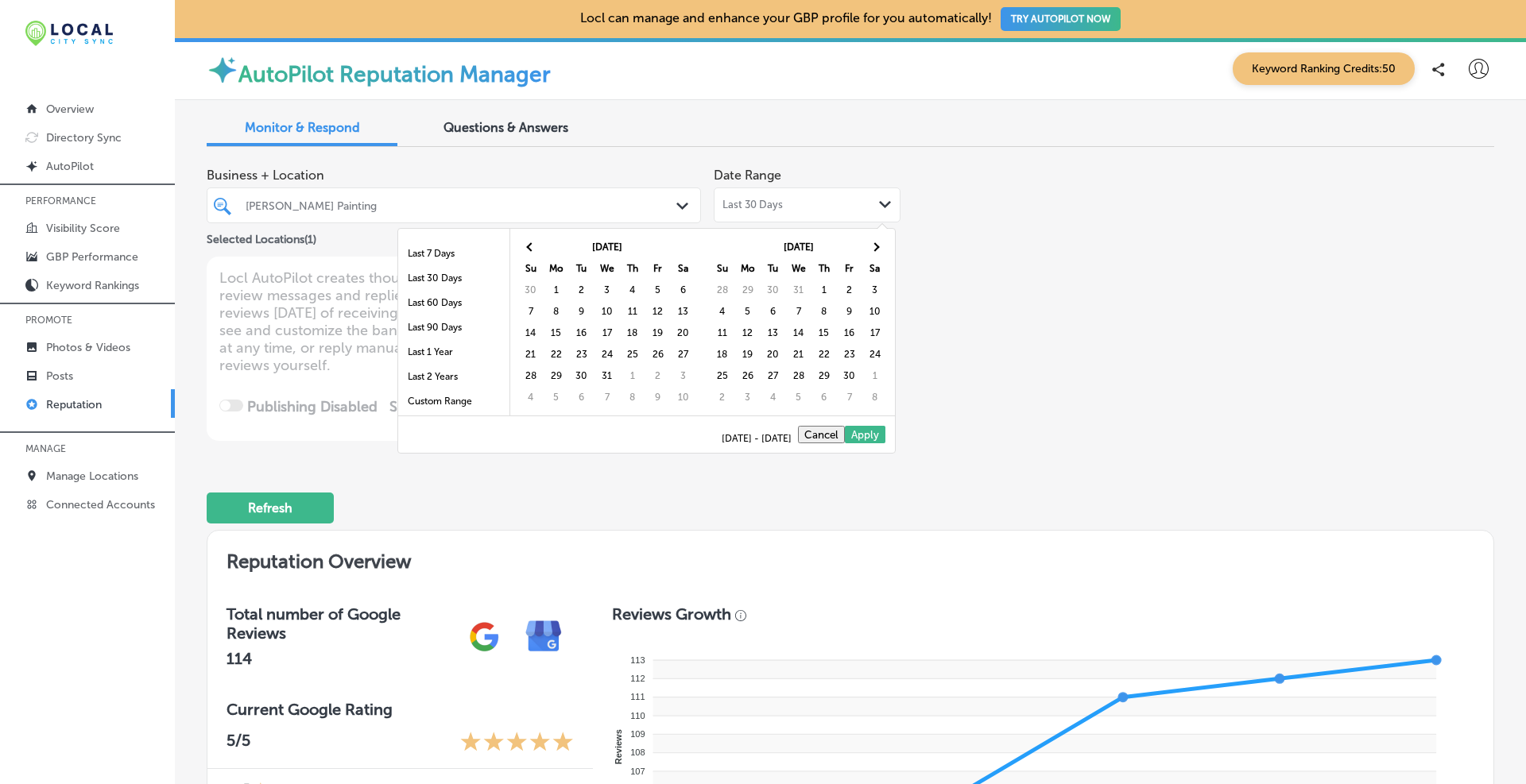
click at [874, 250] on span at bounding box center [874, 246] width 9 height 9
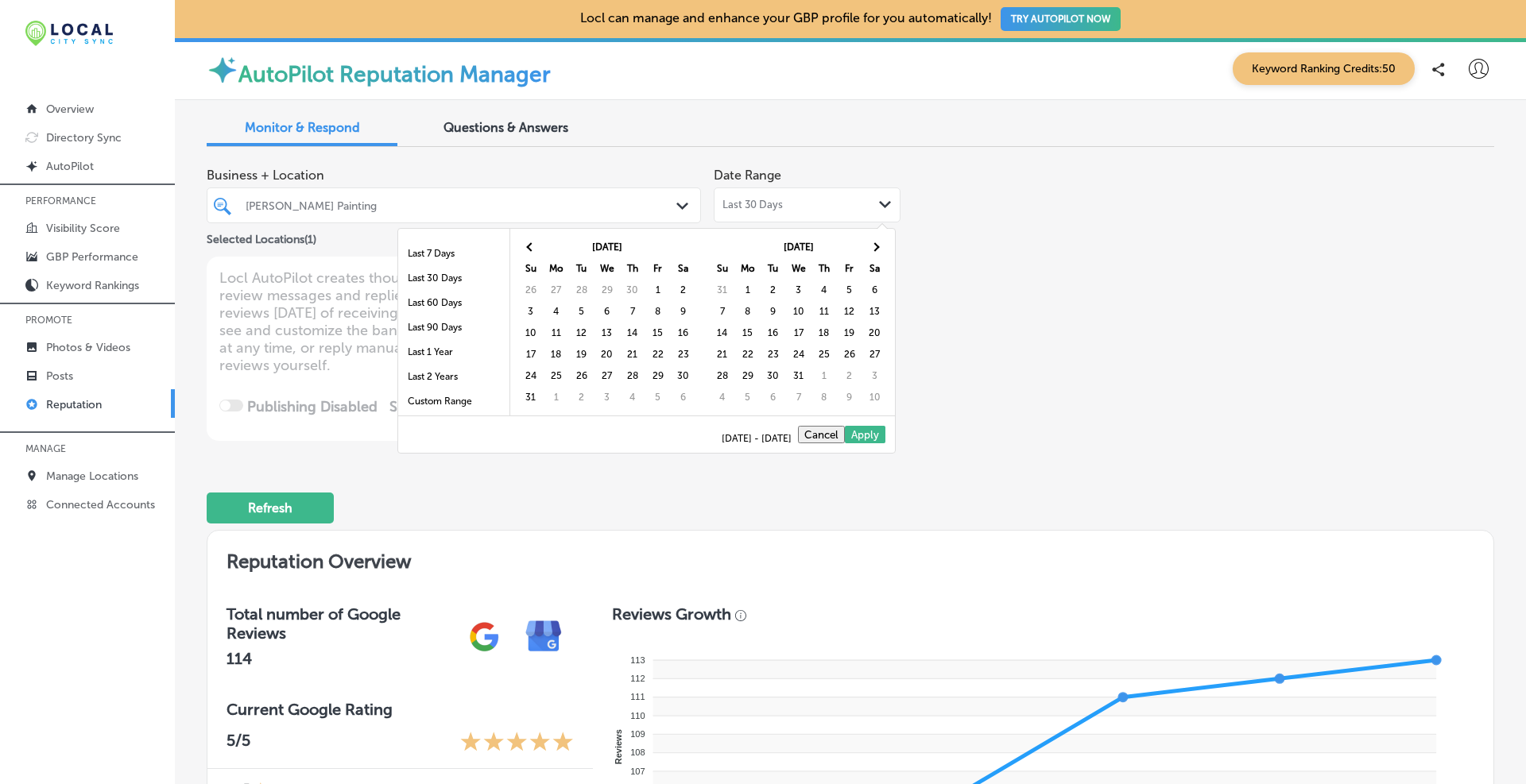
click at [874, 250] on span at bounding box center [874, 246] width 9 height 9
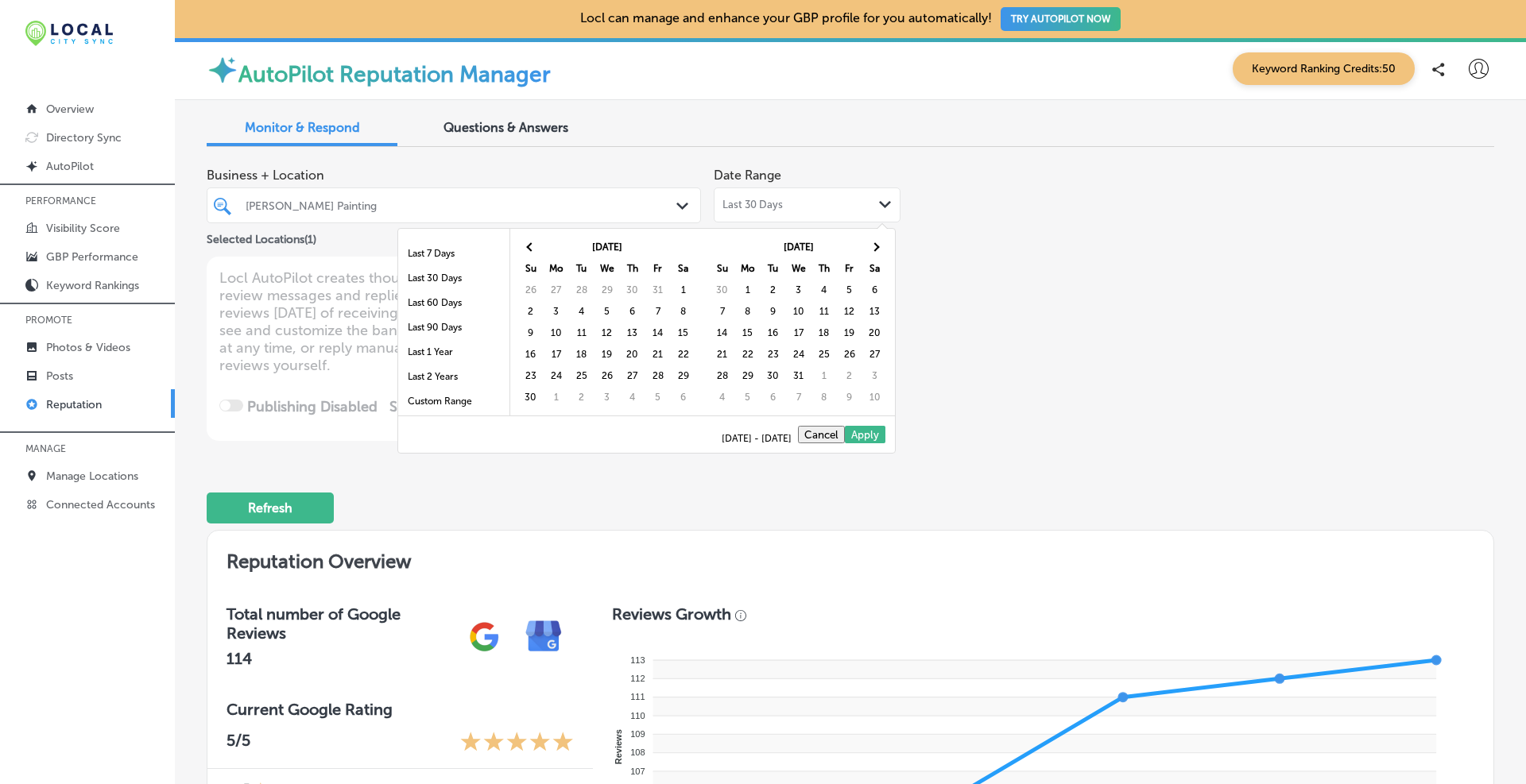
click at [874, 250] on span at bounding box center [874, 246] width 9 height 9
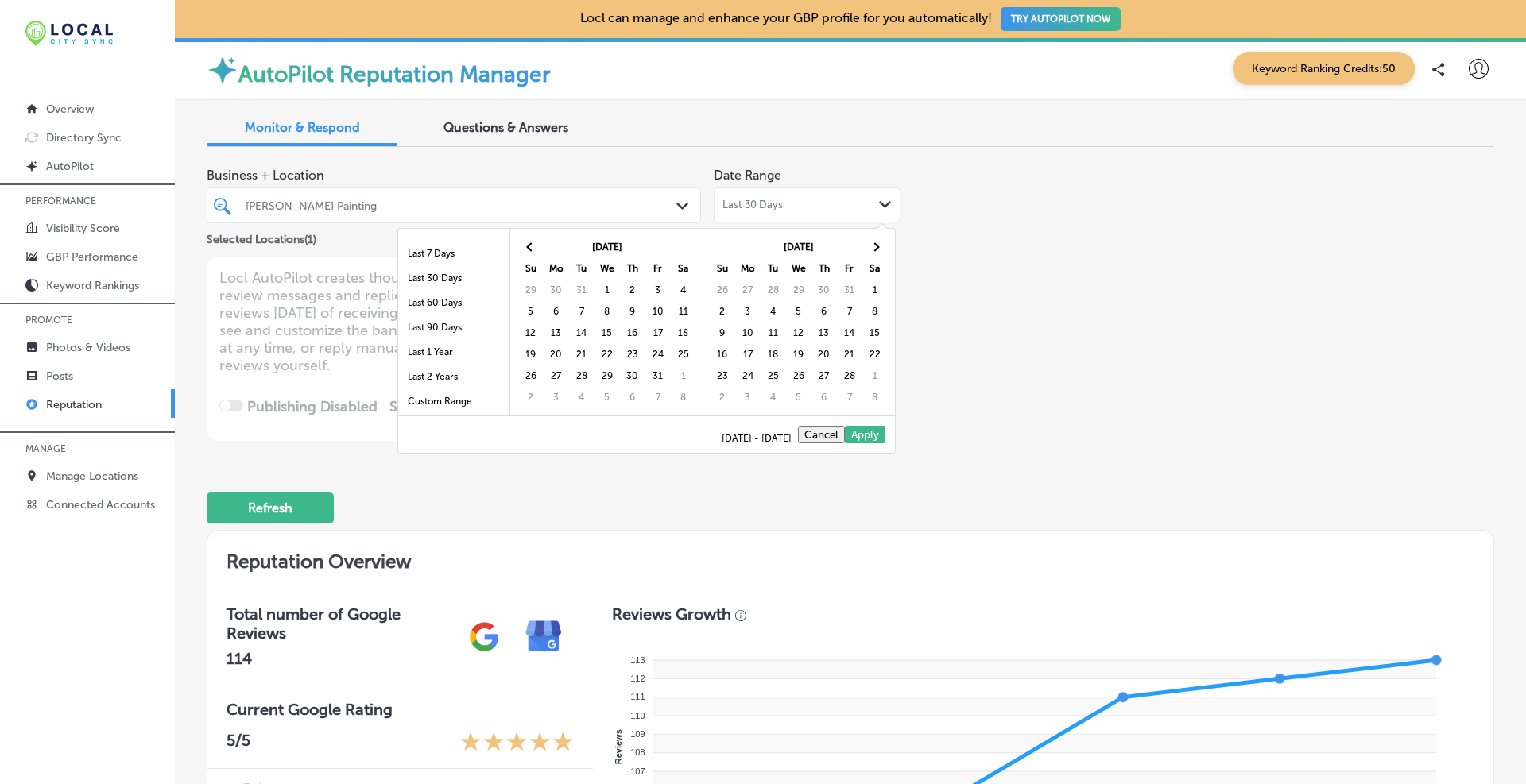
click at [874, 250] on span at bounding box center [874, 246] width 9 height 9
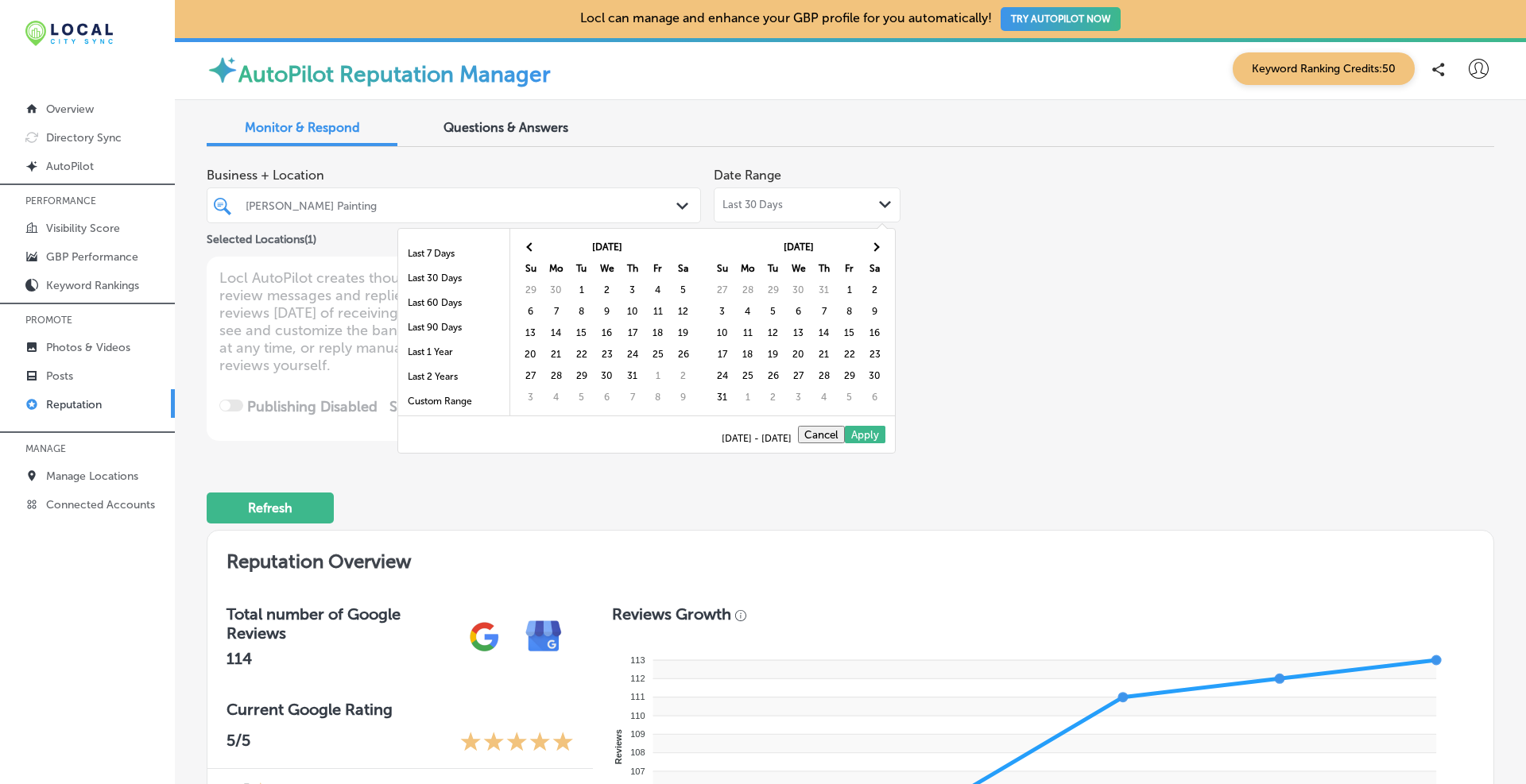
click at [874, 250] on span at bounding box center [874, 246] width 9 height 9
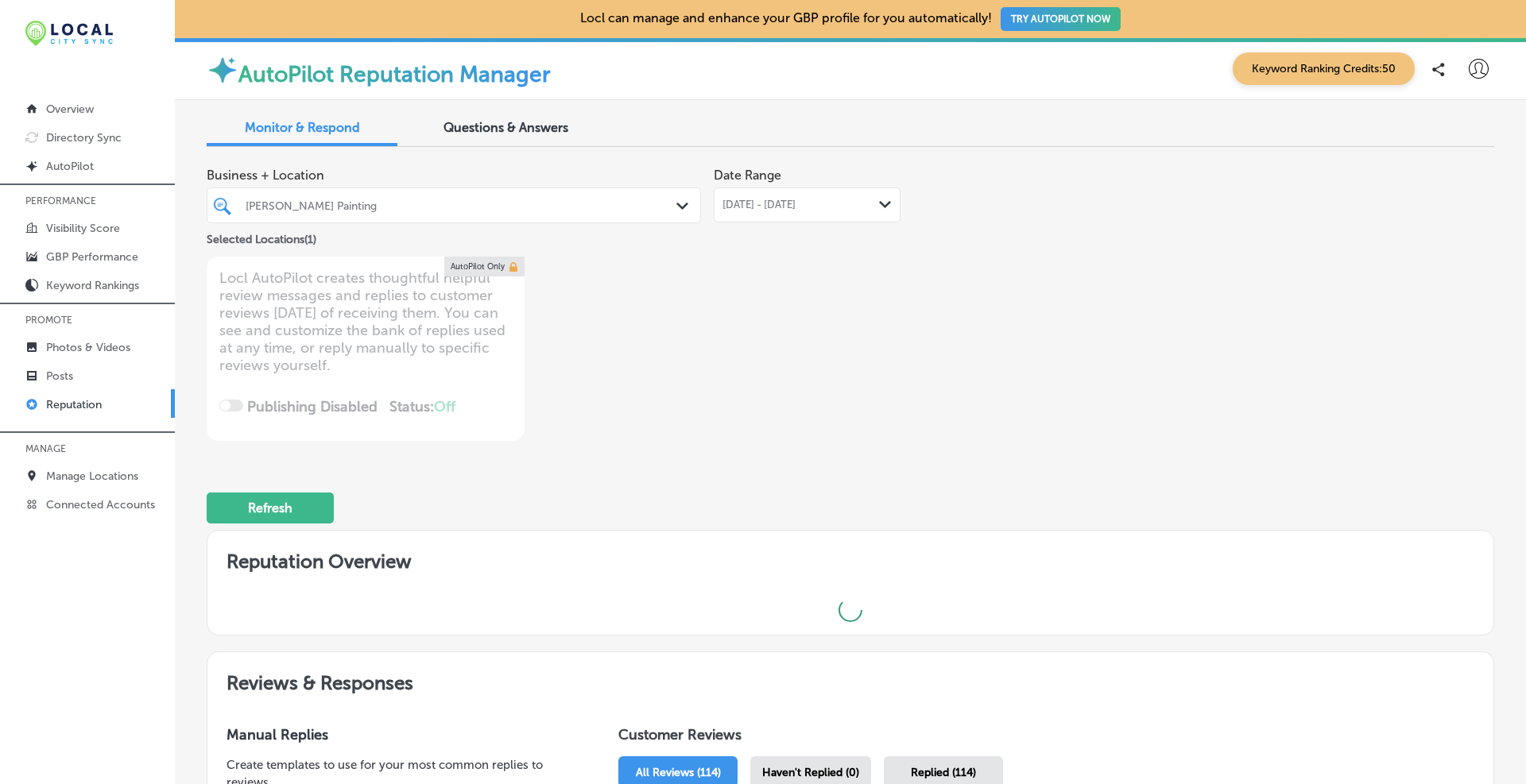
type textarea "x"
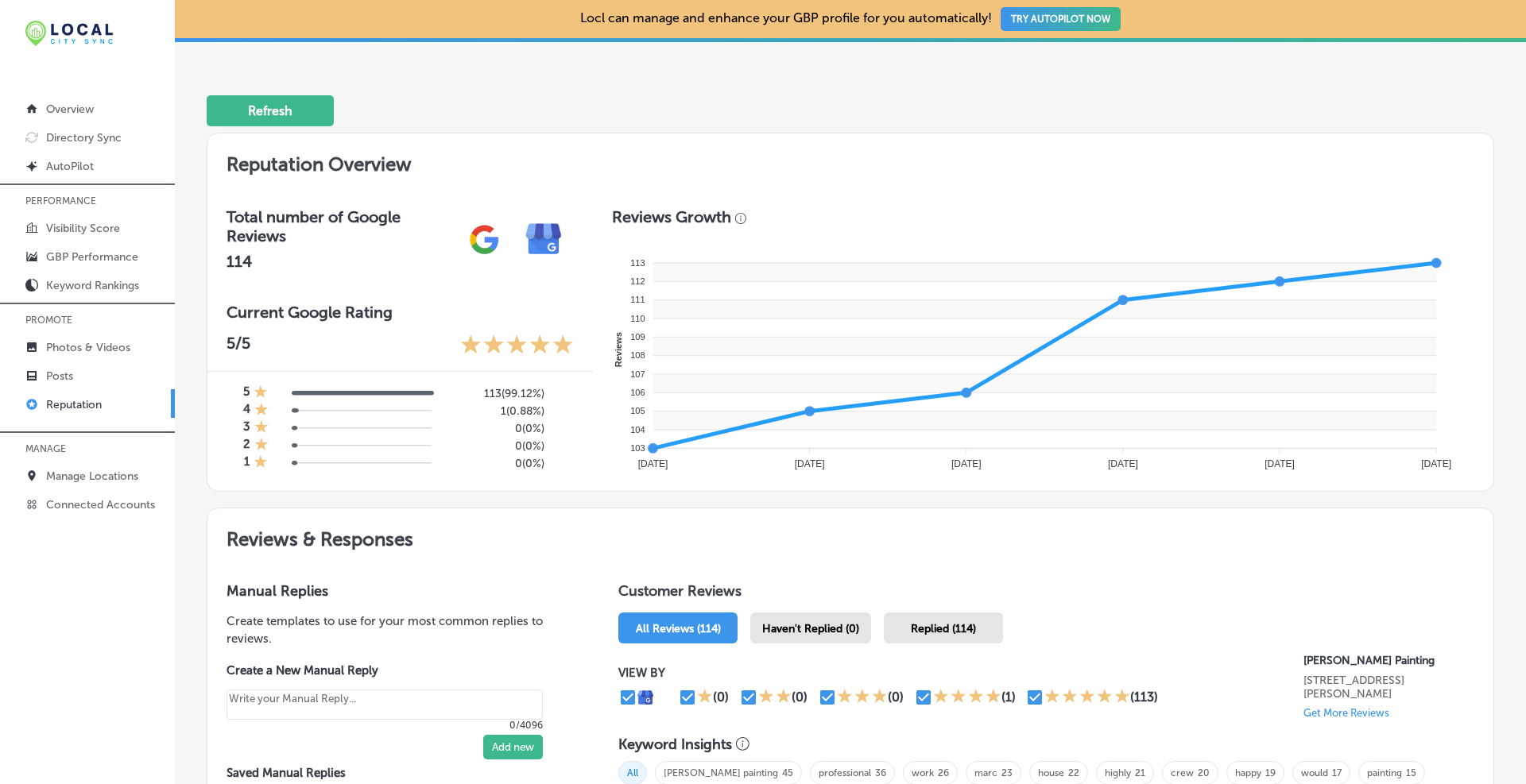
scroll to position [0, 0]
